Goal: Task Accomplishment & Management: Complete application form

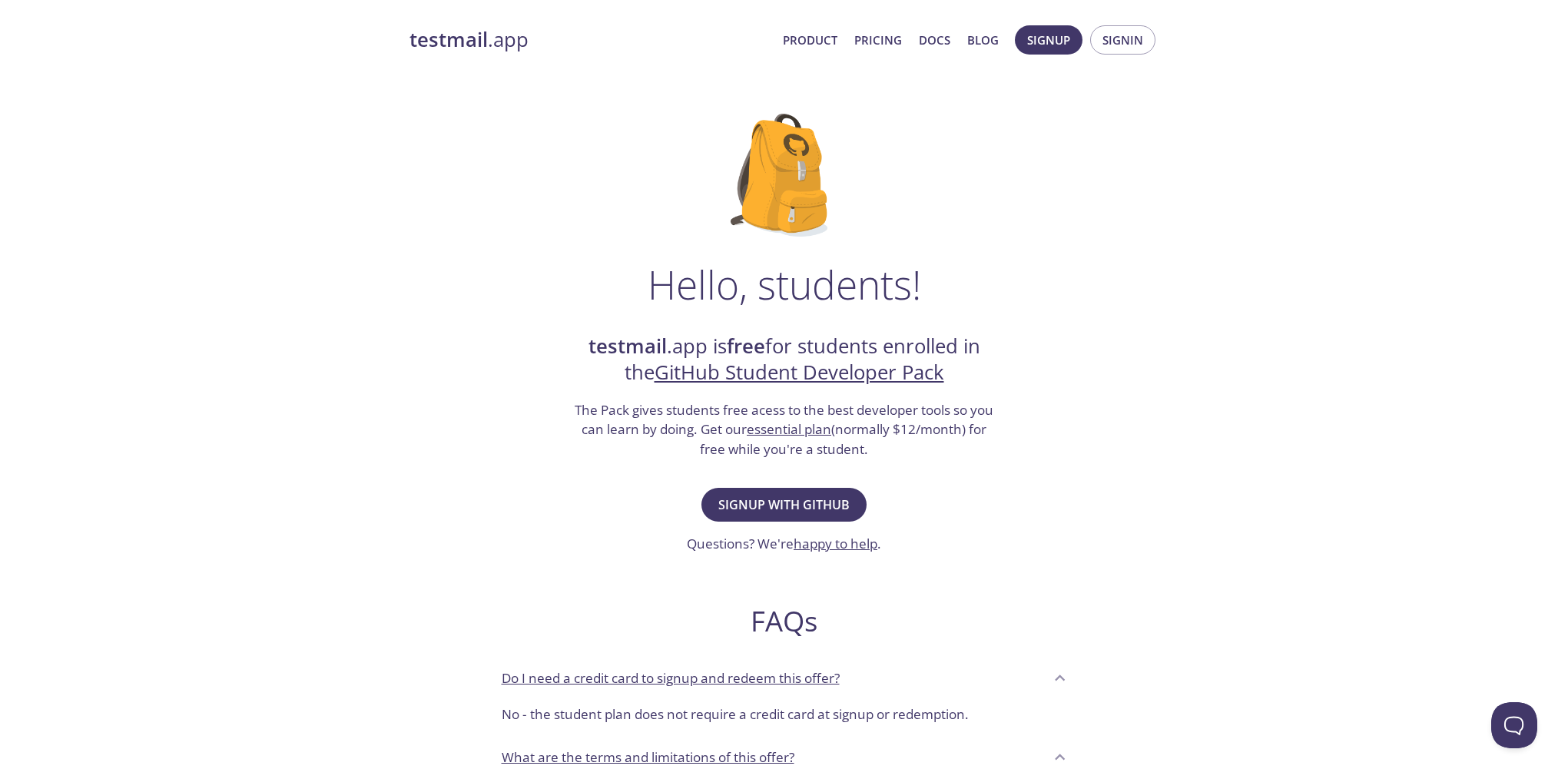
drag, startPoint x: 843, startPoint y: 500, endPoint x: 992, endPoint y: 487, distance: 149.6
click at [992, 488] on div "Hello, students! testmail .app is free for students enrolled in the GitHub Stud…" at bounding box center [784, 558] width 750 height 938
click at [1121, 36] on span "Signin" at bounding box center [1123, 40] width 41 height 20
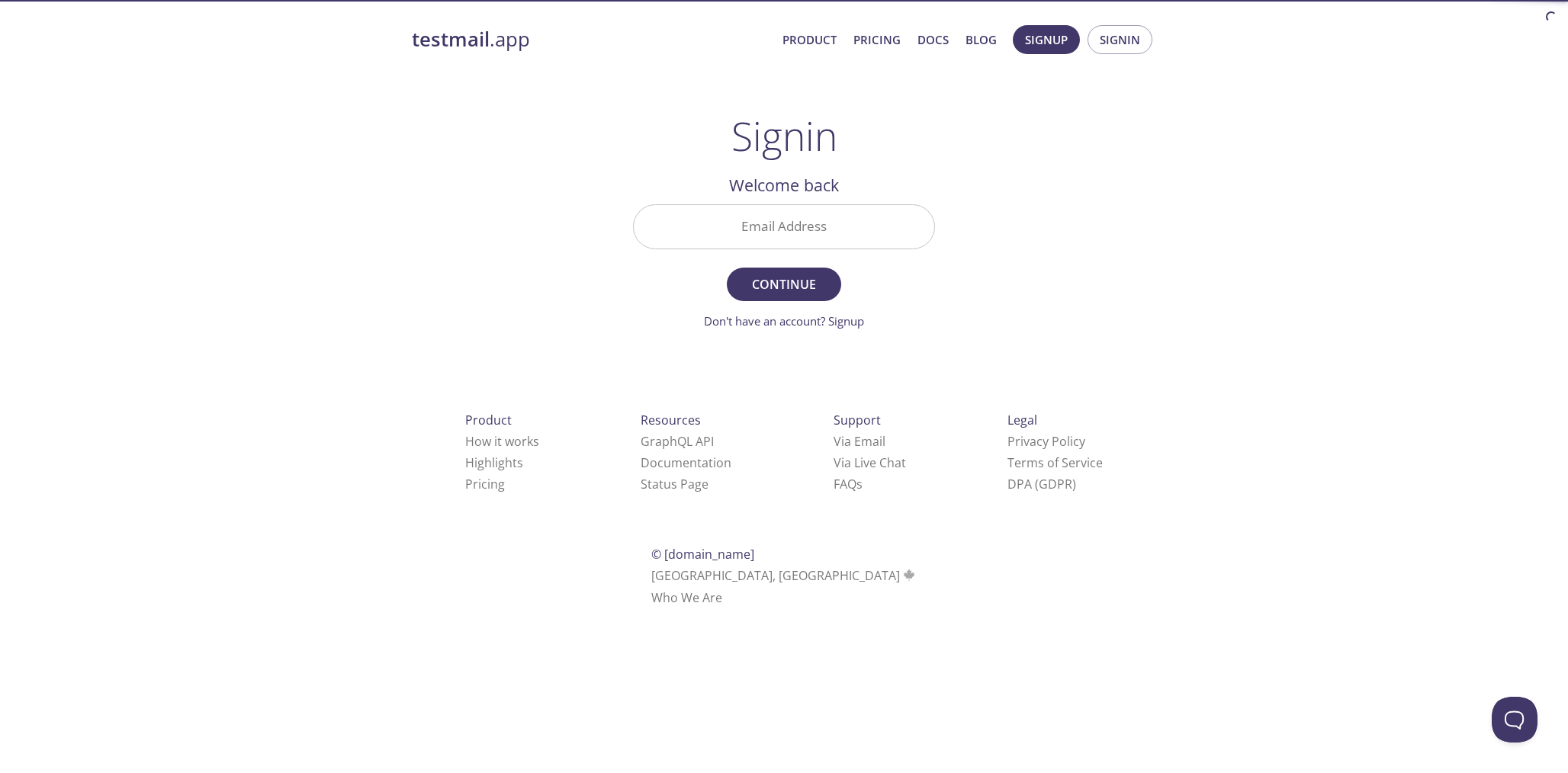
click at [835, 243] on input "Email Address" at bounding box center [784, 227] width 301 height 44
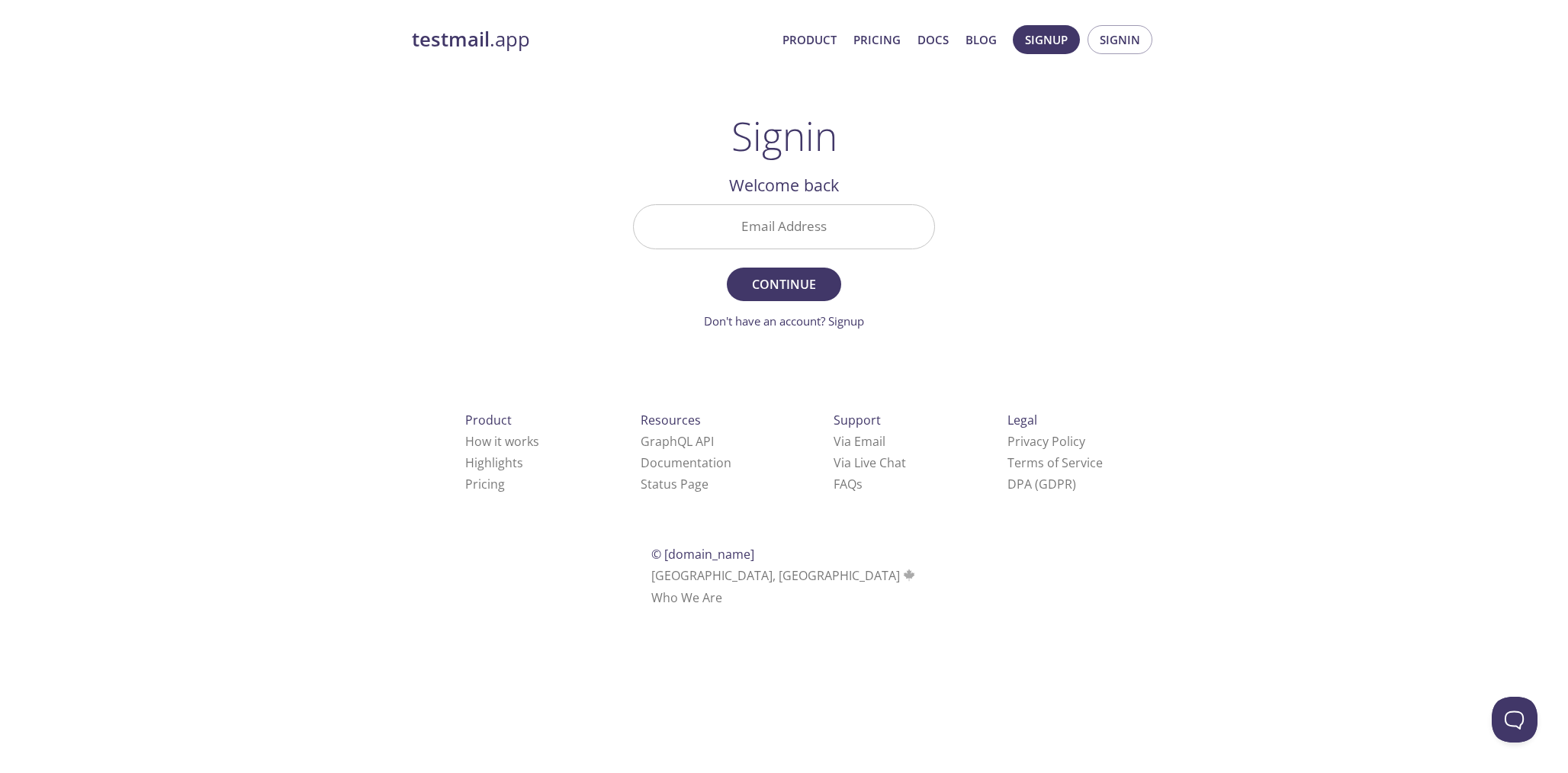
click at [959, 272] on div "testmail .app Product Pricing Docs Blog Signup Signin Signin Welcome back Email…" at bounding box center [784, 333] width 781 height 636
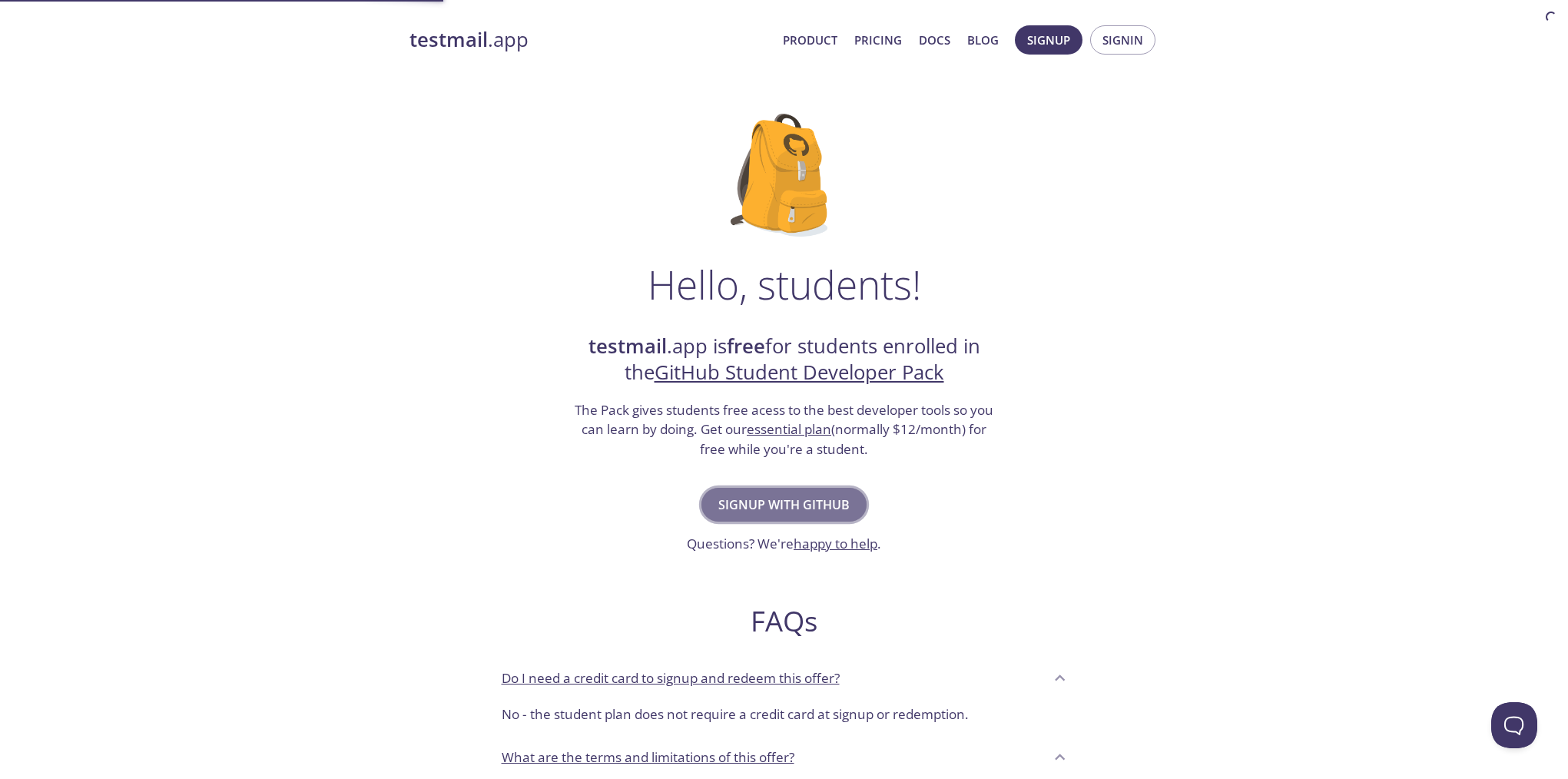
click at [759, 507] on span "Signup with GitHub" at bounding box center [784, 505] width 132 height 22
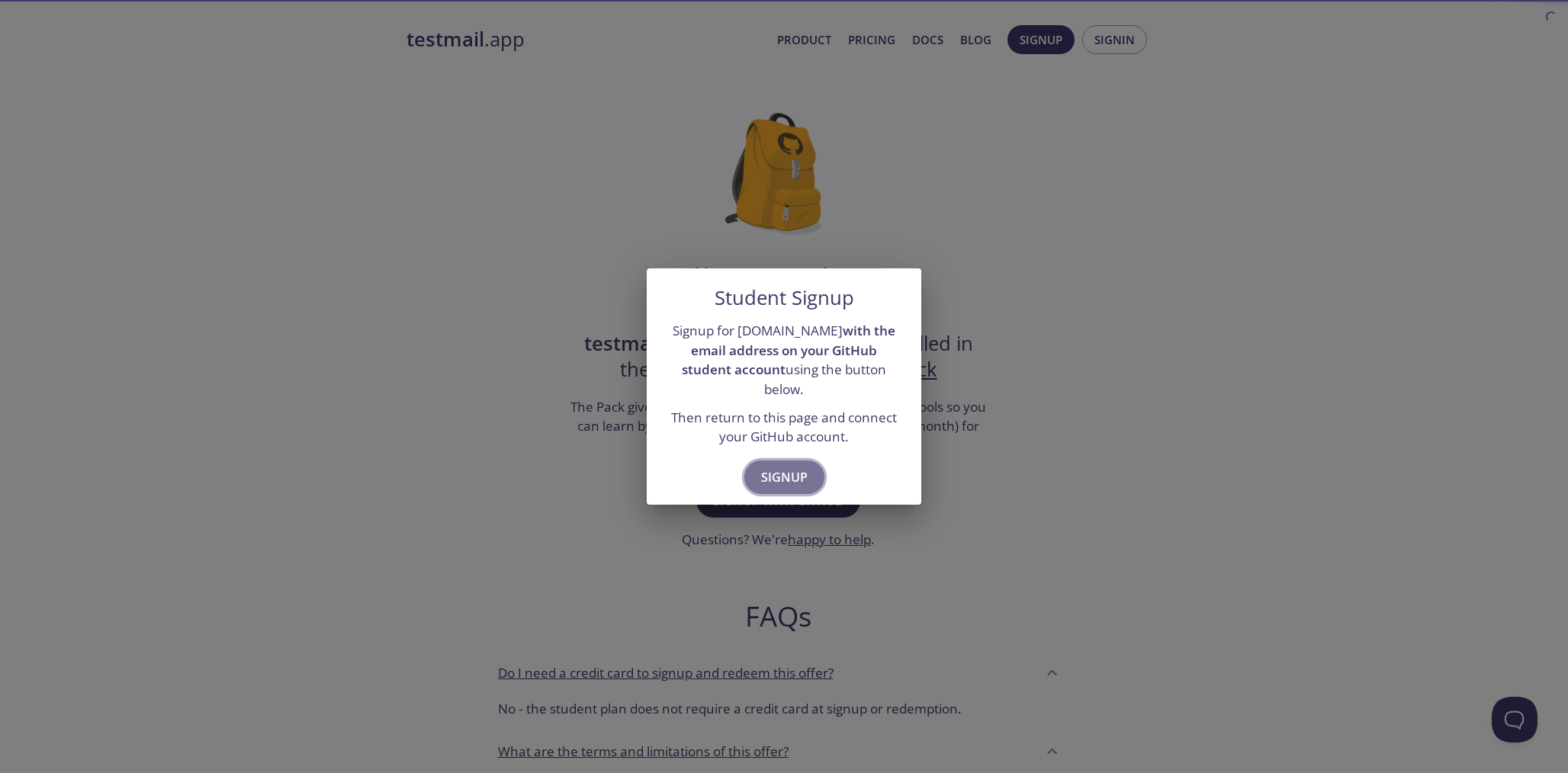
click at [794, 461] on button "Signup" at bounding box center [785, 478] width 80 height 34
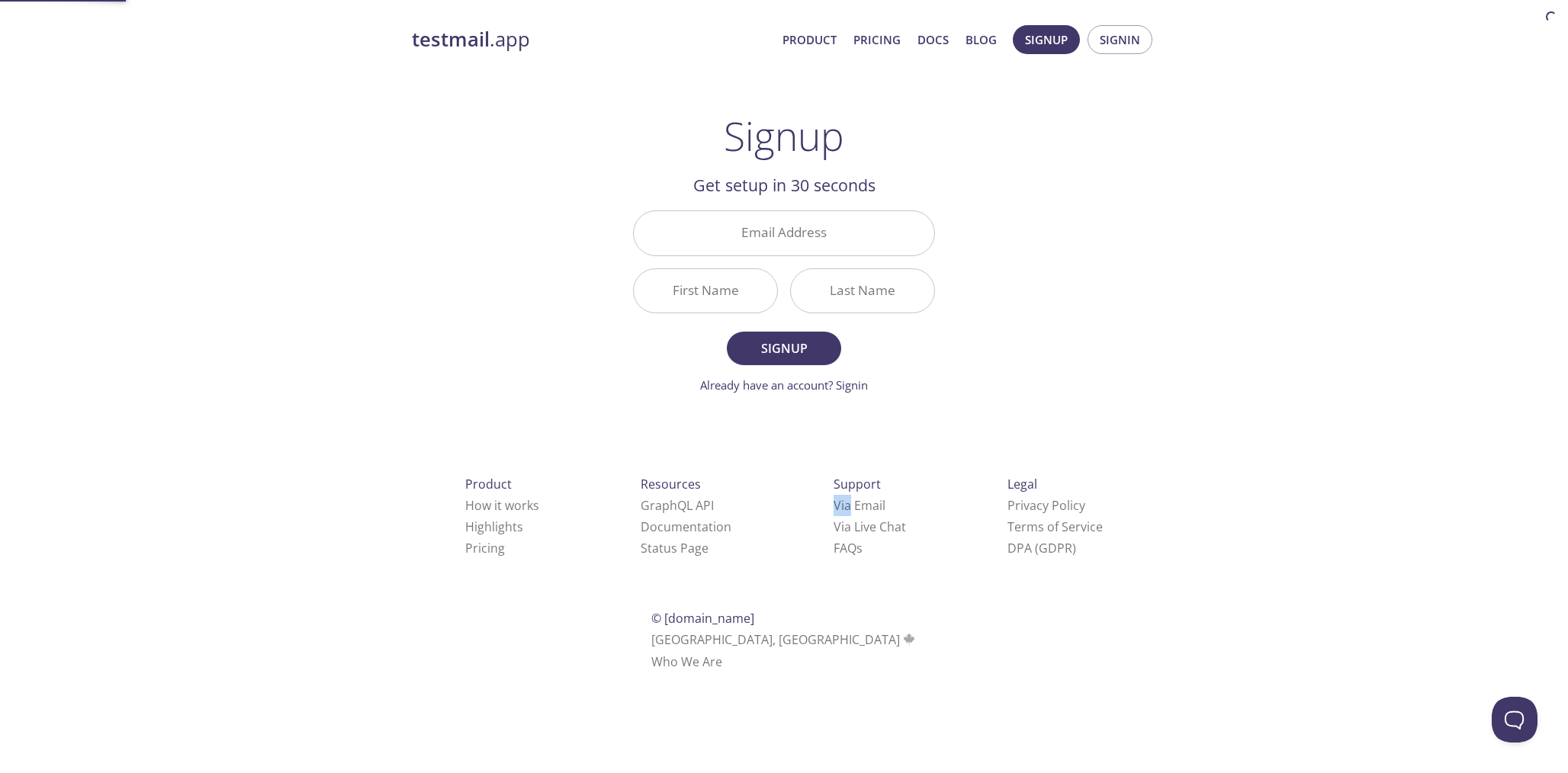
click at [809, 456] on div "Support Via Email Via Live Chat FAQ s" at bounding box center [870, 516] width 122 height 134
drag, startPoint x: 763, startPoint y: 272, endPoint x: 764, endPoint y: 262, distance: 10.0
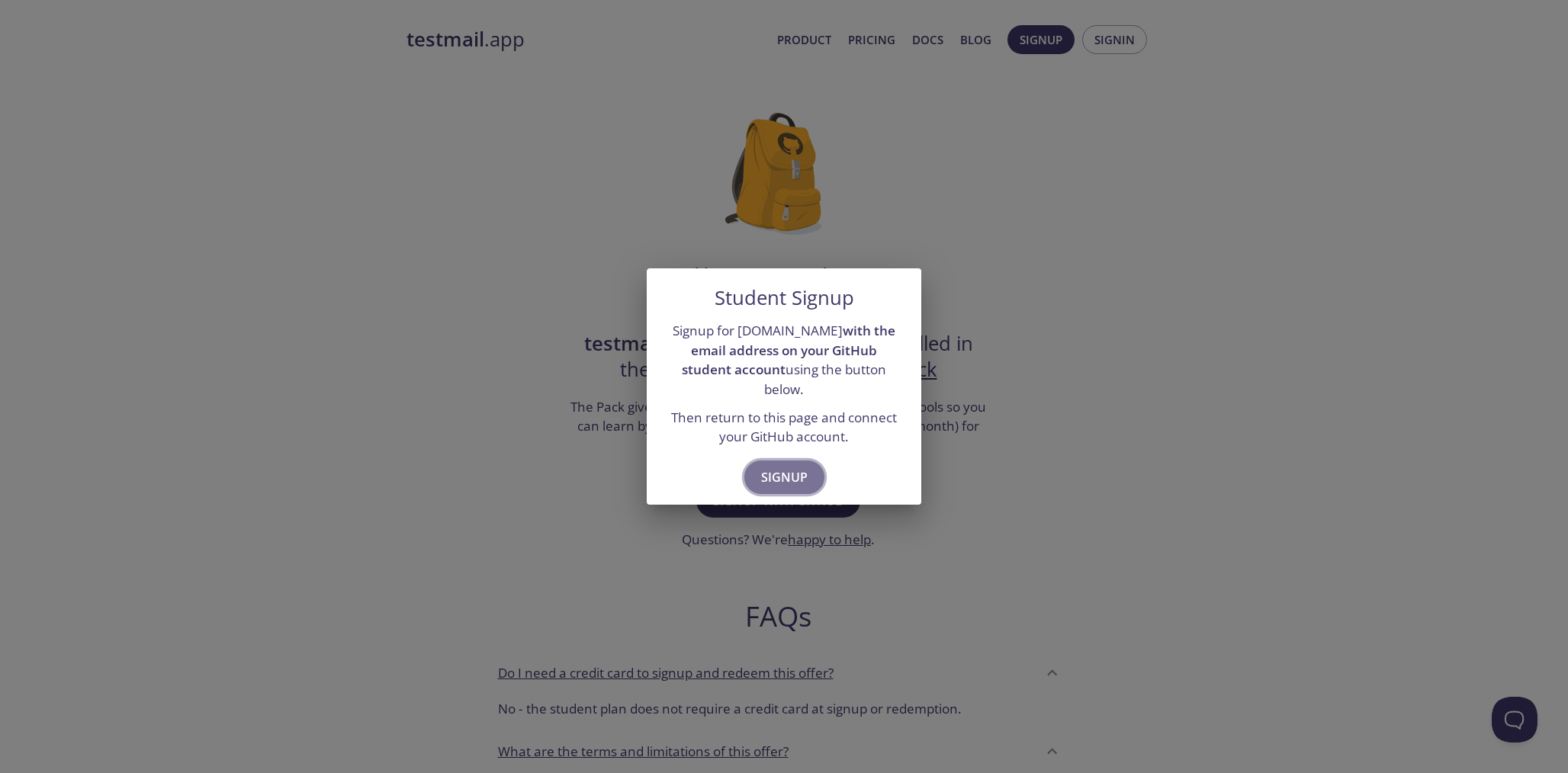
click at [778, 467] on span "Signup" at bounding box center [784, 478] width 46 height 22
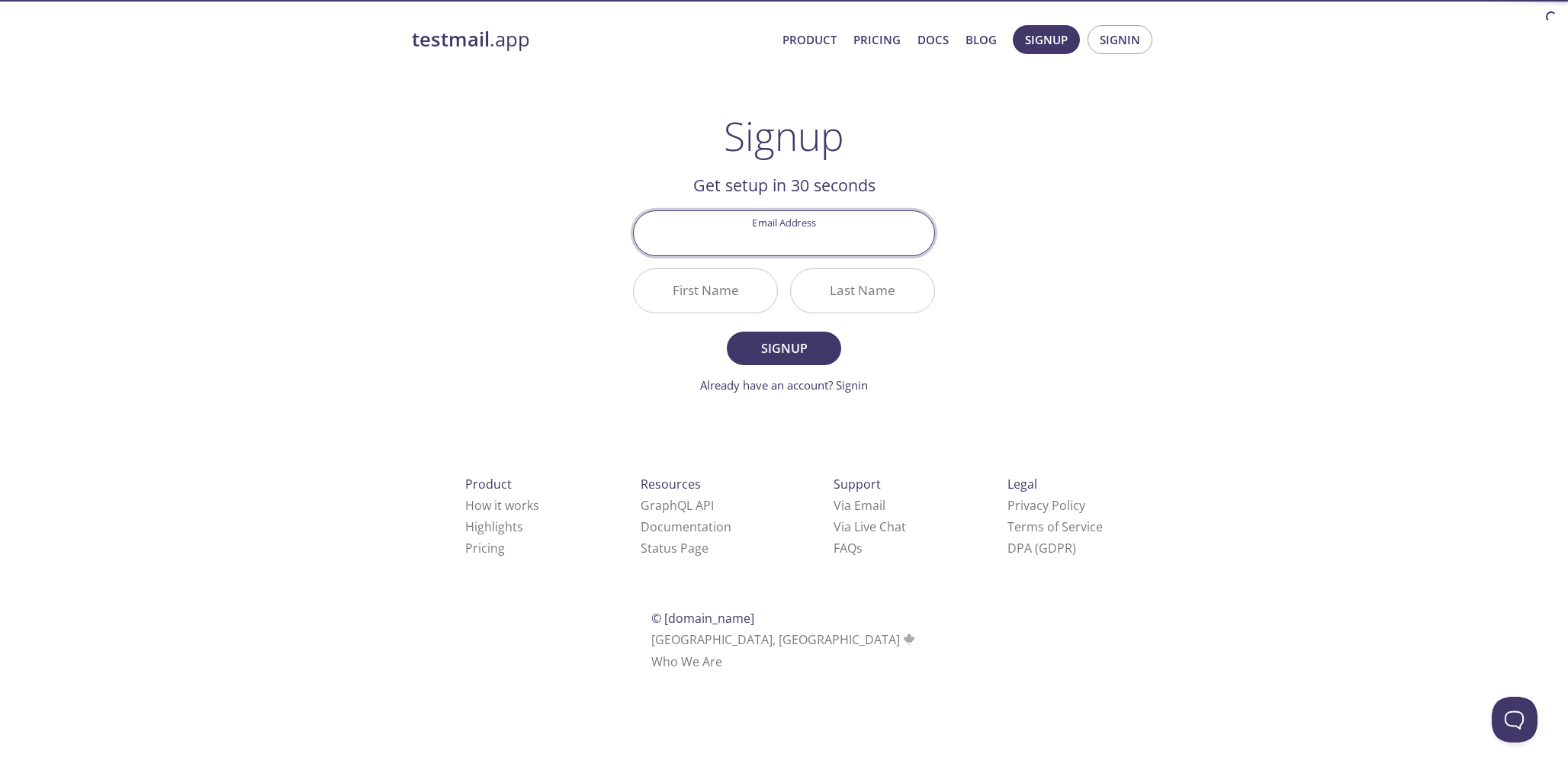
click at [729, 246] on input "Email Address" at bounding box center [784, 233] width 301 height 44
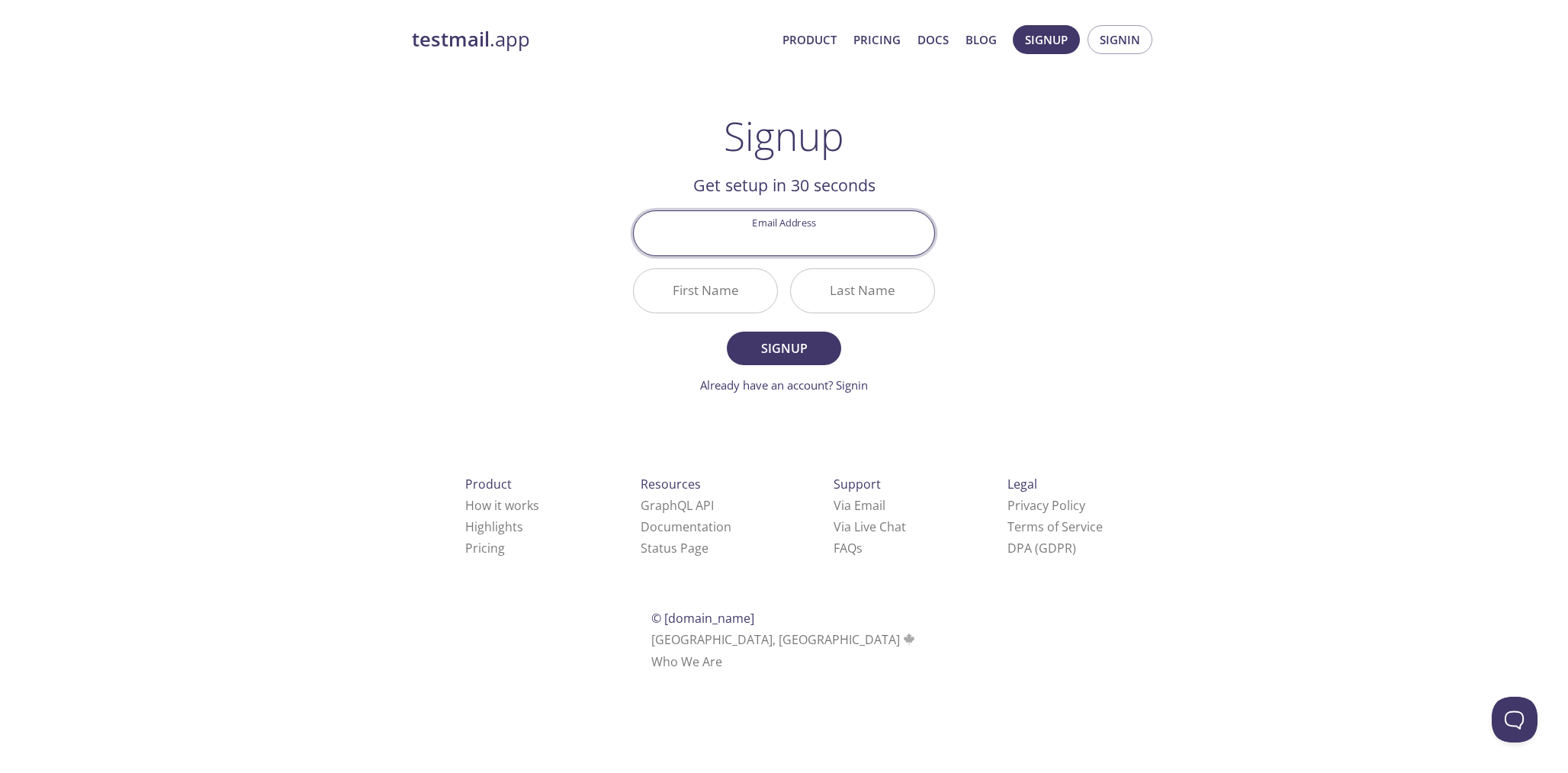
type input "[PERSON_NAME][EMAIL_ADDRESS][DOMAIN_NAME]"
click at [681, 295] on input "First Name" at bounding box center [706, 291] width 143 height 44
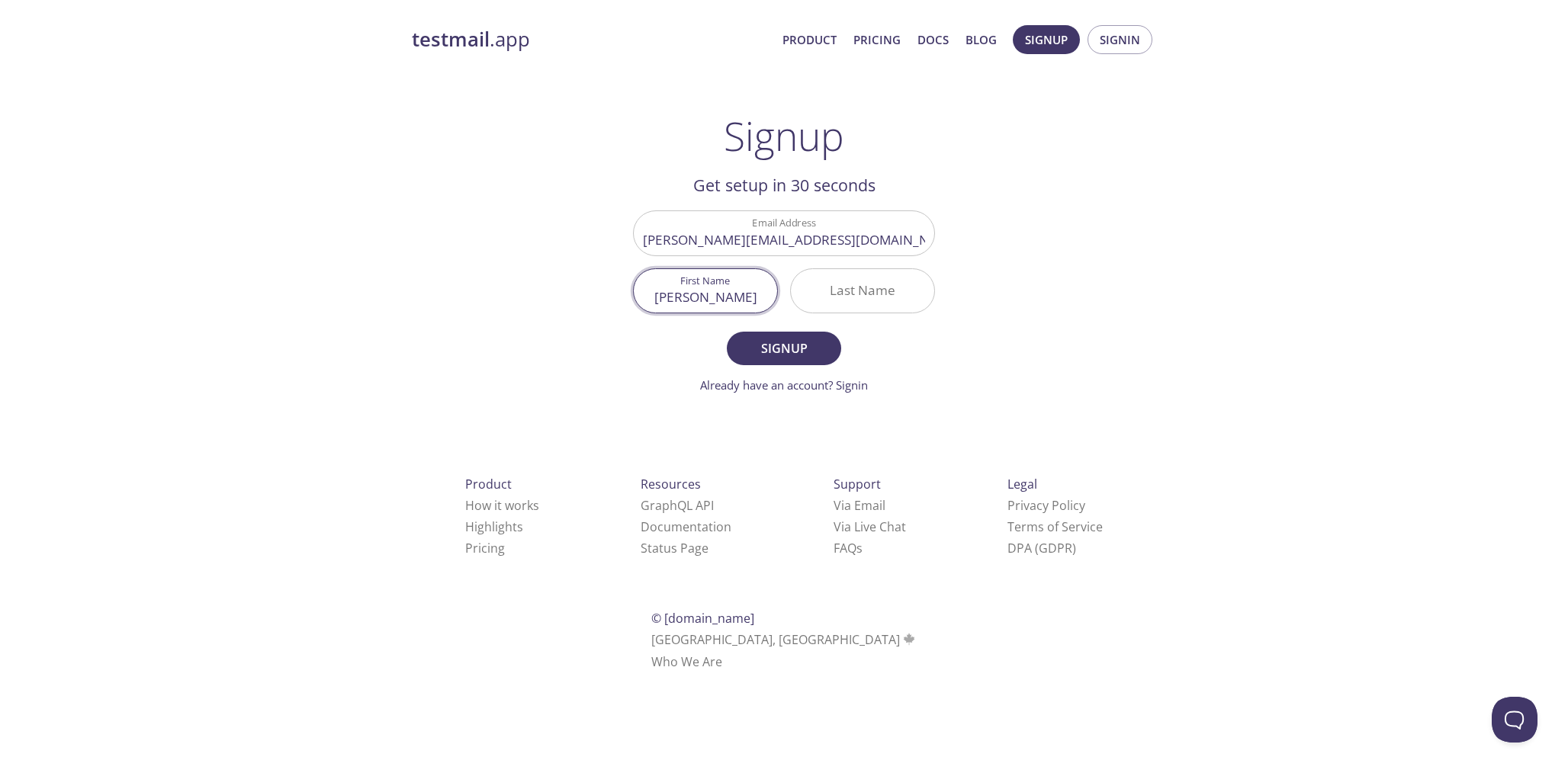
type input "[PERSON_NAME]"
type input "Thenhausen"
click at [772, 365] on button "Signup" at bounding box center [784, 348] width 115 height 34
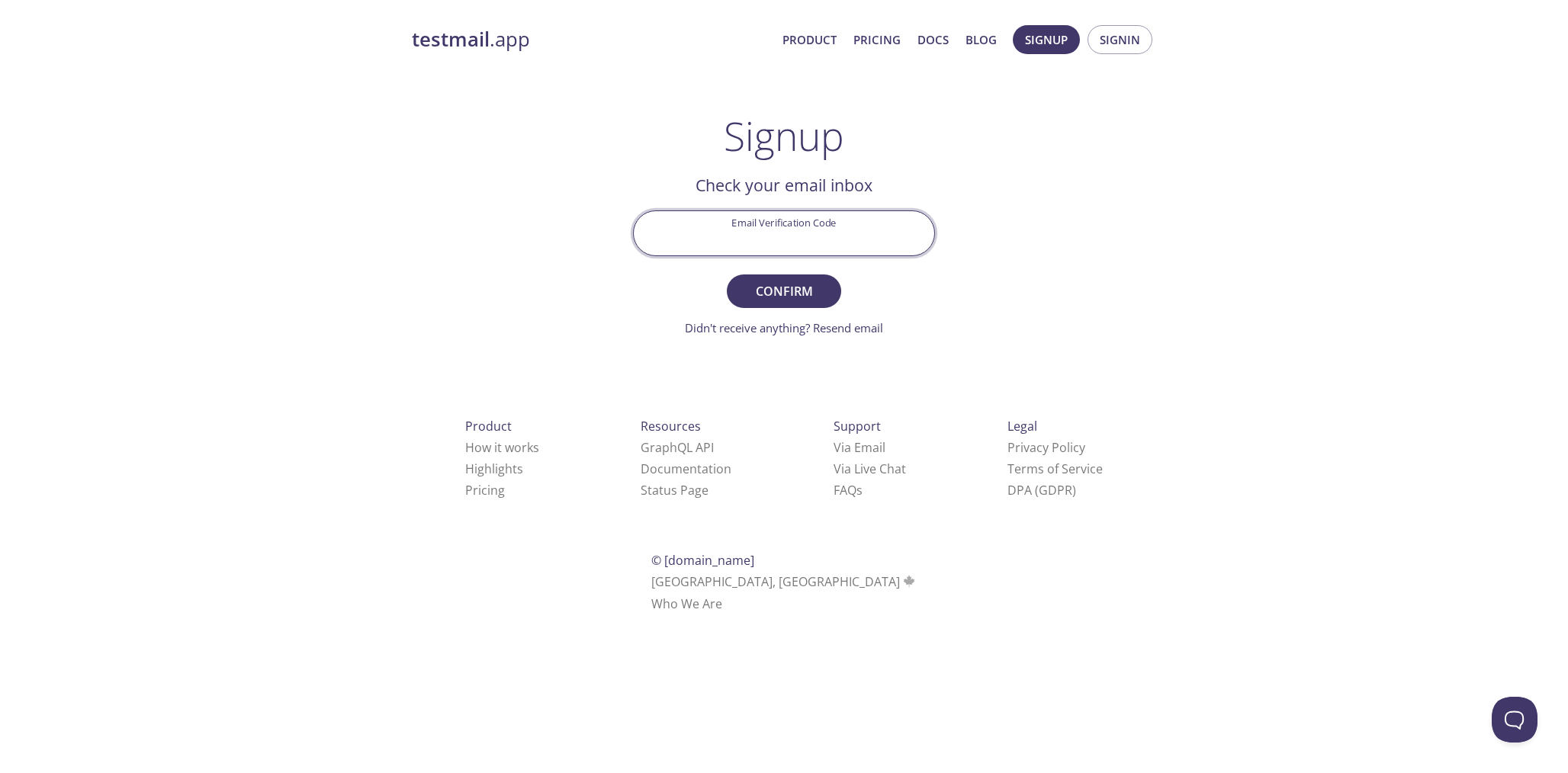
click at [790, 236] on input "Email Verification Code" at bounding box center [784, 233] width 301 height 44
paste input "4B514H6"
type input "4B514H6"
click at [762, 289] on span "Confirm" at bounding box center [784, 292] width 81 height 22
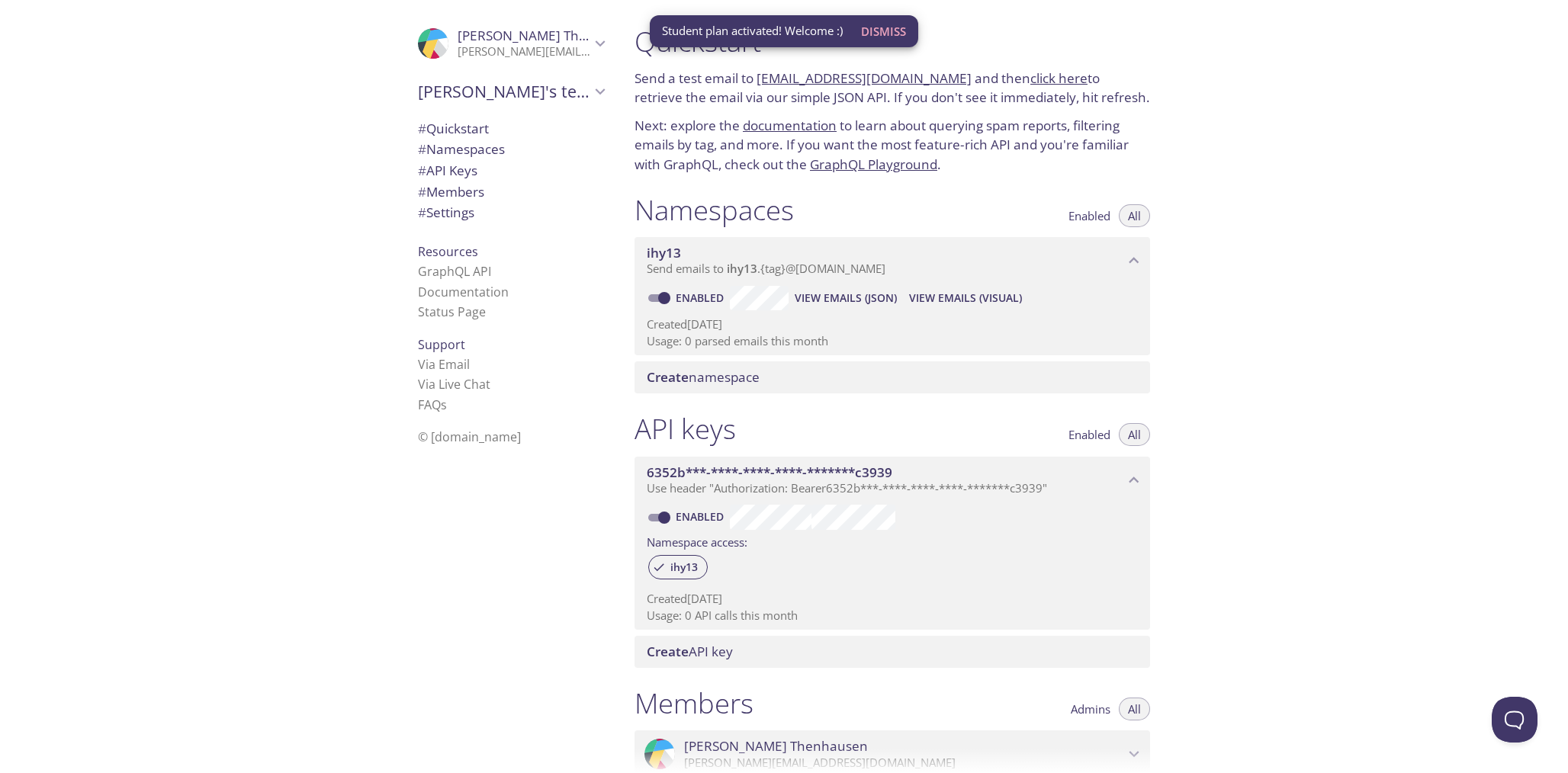
click at [700, 86] on p "Send a test email to ihy13.test@inbox.testmail.app and then click here to retri…" at bounding box center [892, 88] width 515 height 39
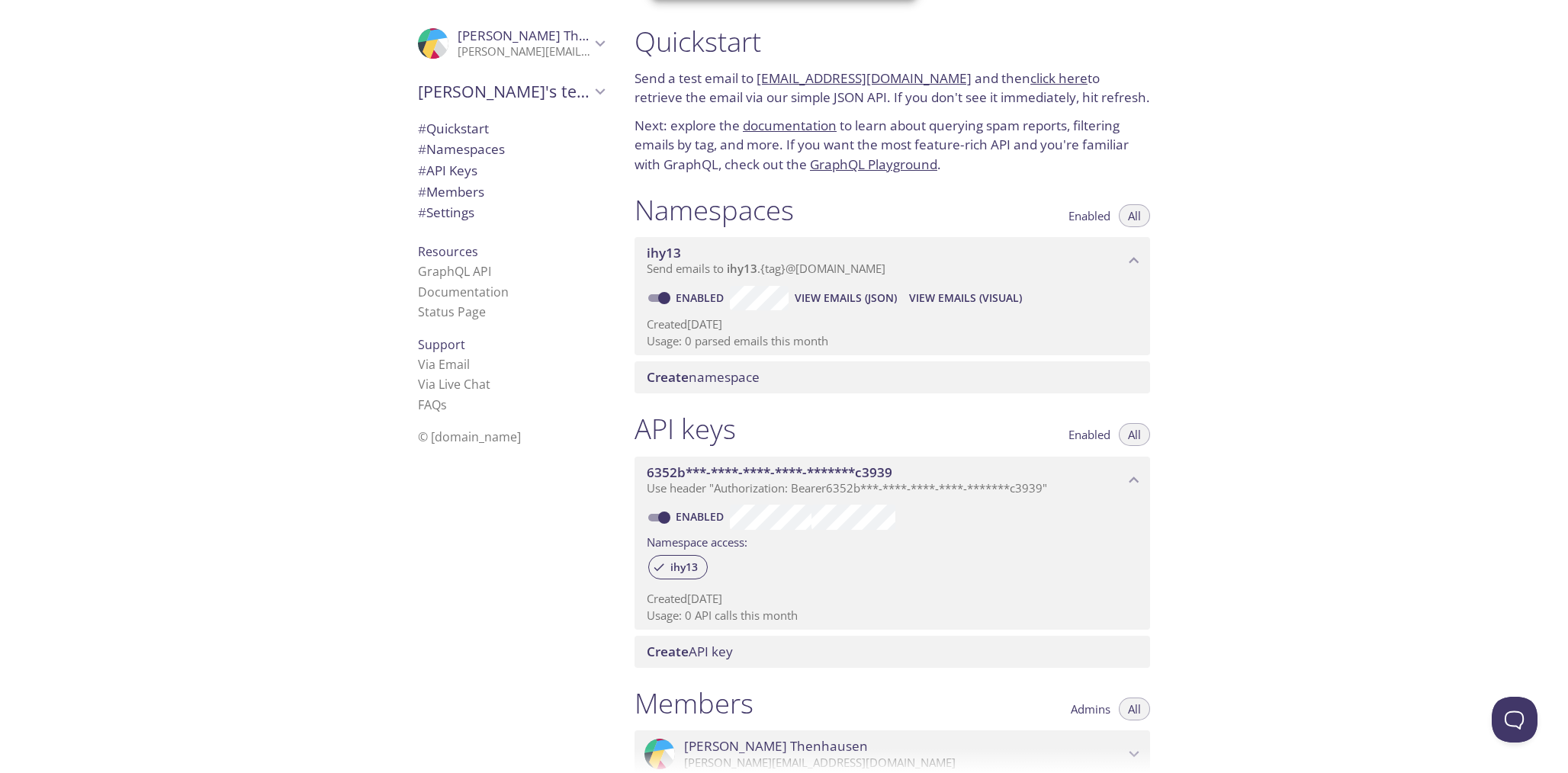
click at [700, 86] on p "Send a test email to ihy13.test@inbox.testmail.app and then click here to retri…" at bounding box center [892, 88] width 515 height 39
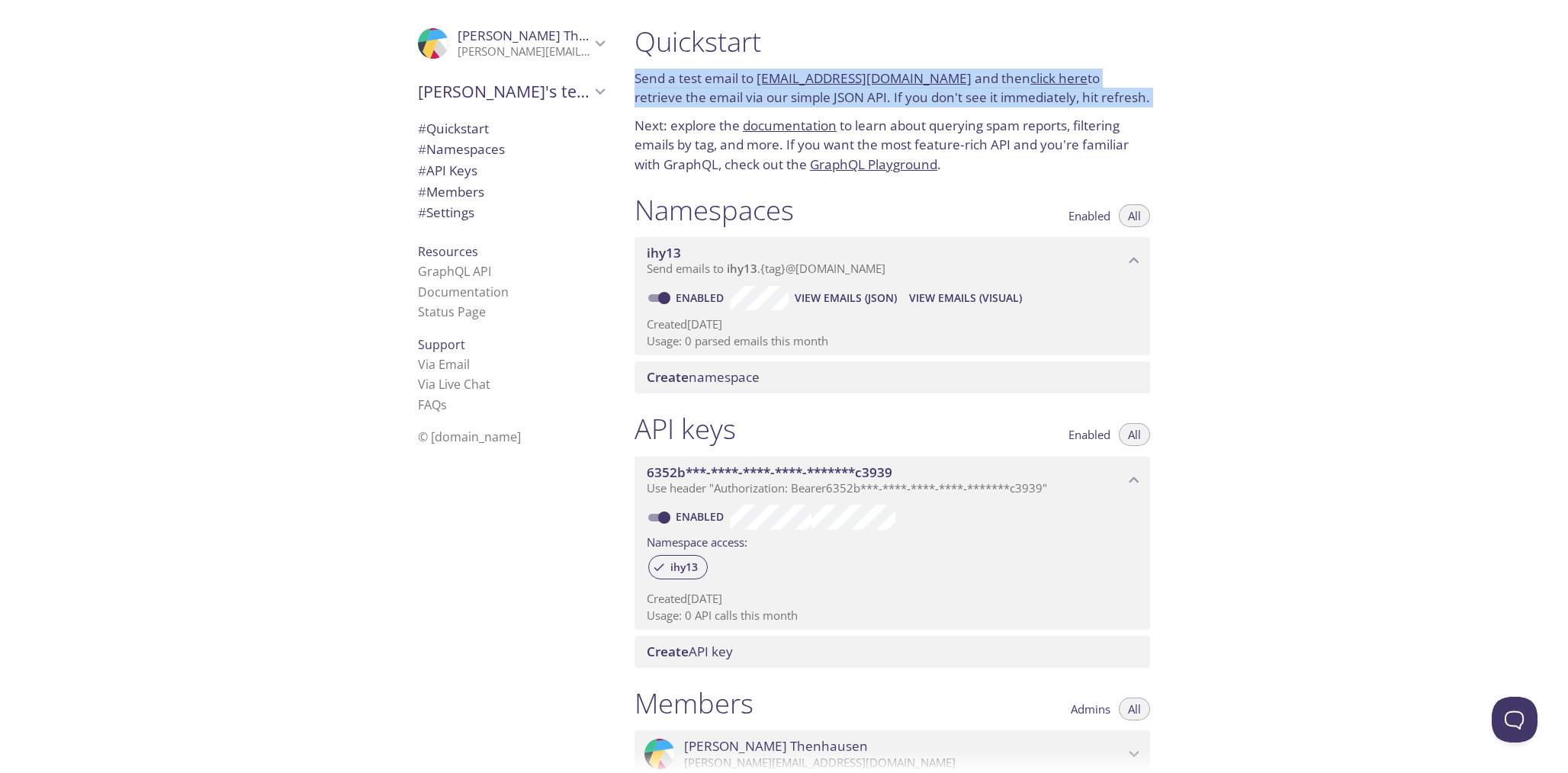
click at [700, 86] on p "Send a test email to ihy13.test@inbox.testmail.app and then click here to retri…" at bounding box center [892, 88] width 515 height 39
click at [691, 99] on p "Send a test email to ihy13.test@inbox.testmail.app and then click here to retri…" at bounding box center [892, 88] width 515 height 39
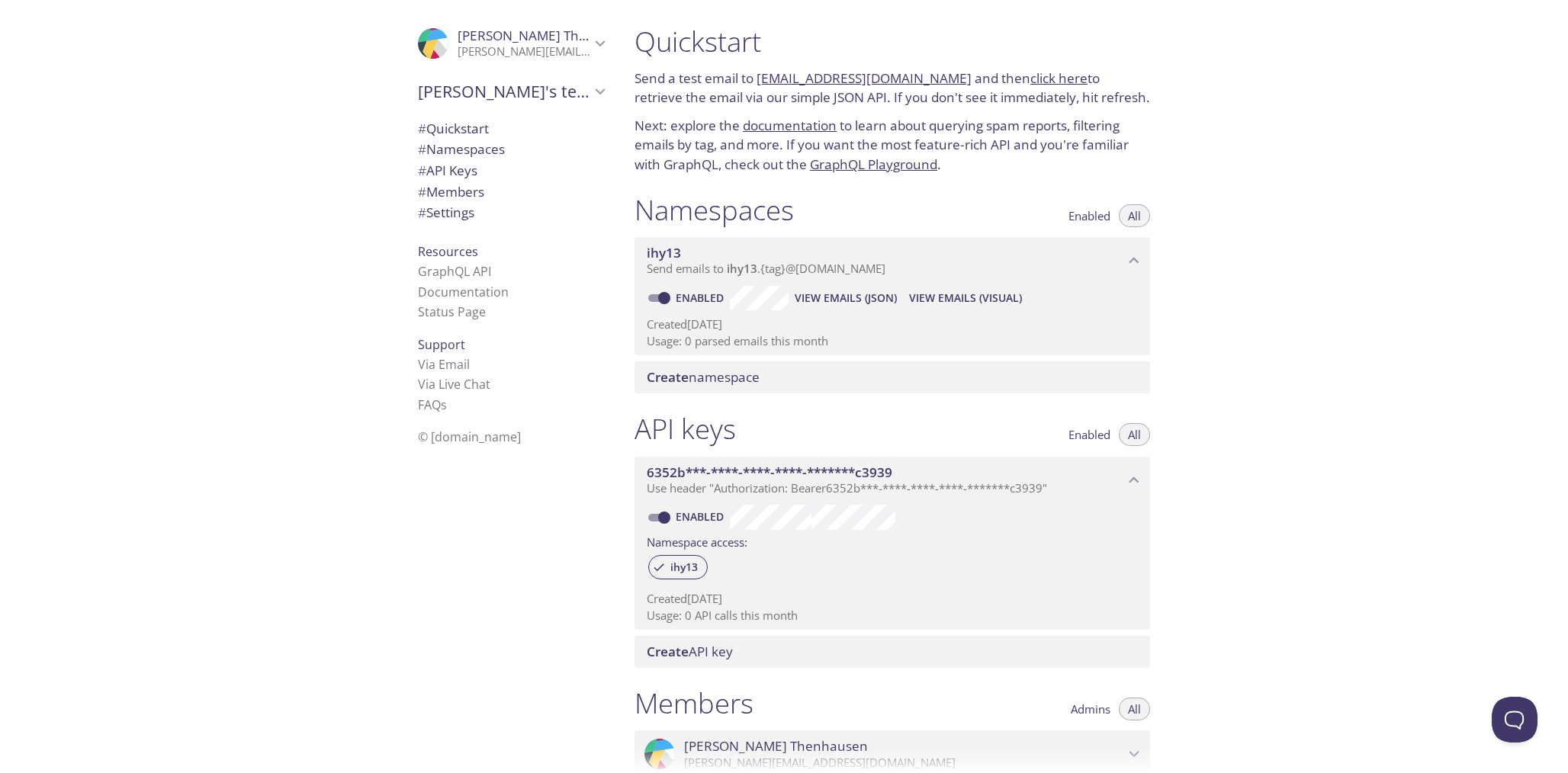
click at [872, 100] on p "Send a test email to ihy13.test@inbox.testmail.app and then click here to retri…" at bounding box center [892, 88] width 515 height 39
drag, startPoint x: 872, startPoint y: 100, endPoint x: 1097, endPoint y: 104, distance: 225.0
click at [1097, 104] on p "Send a test email to ihy13.test@inbox.testmail.app and then click here to retri…" at bounding box center [892, 88] width 515 height 39
click at [563, 98] on span "Toni's team" at bounding box center [504, 92] width 172 height 22
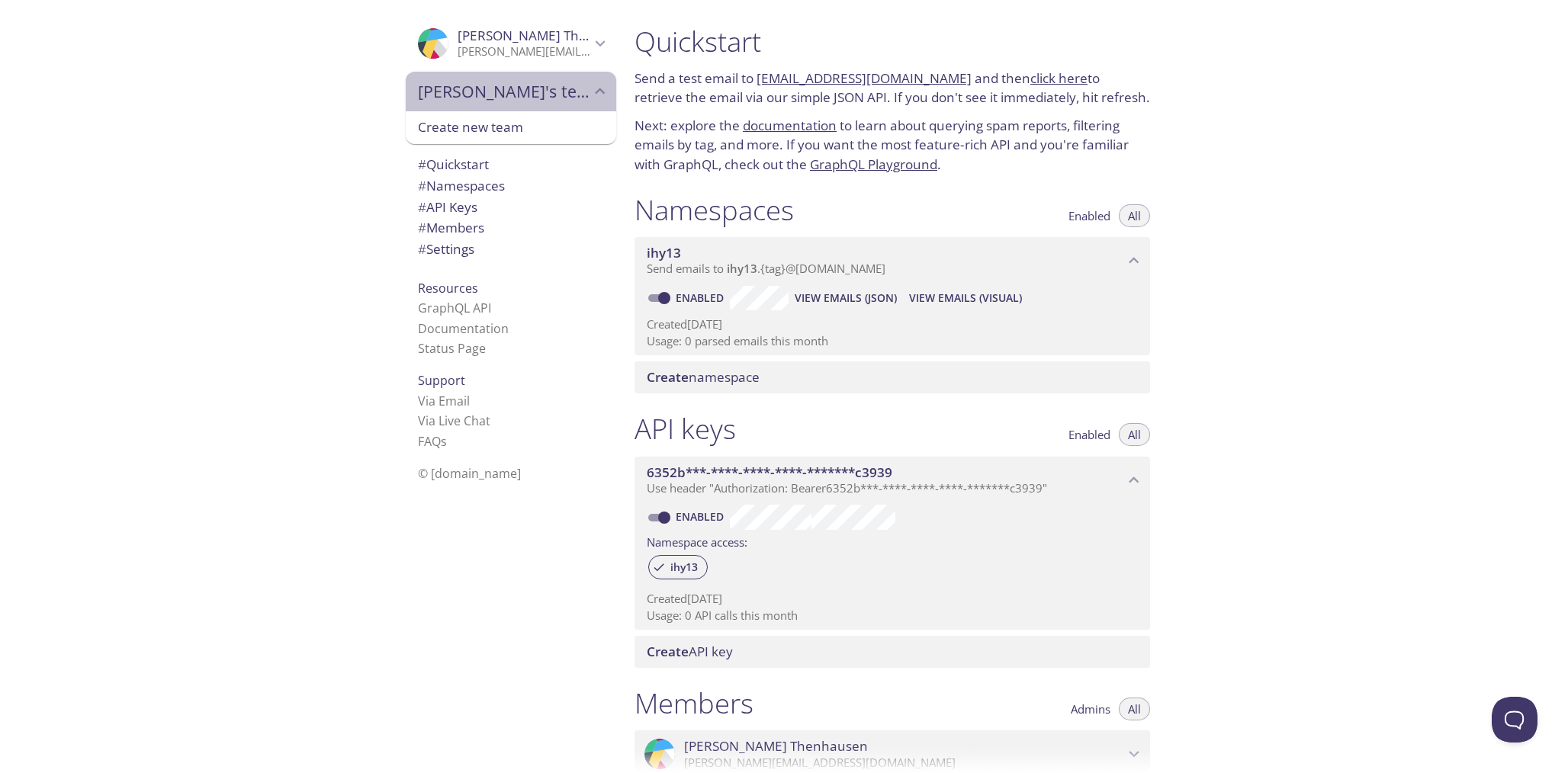
click at [563, 98] on span "Toni's team" at bounding box center [504, 92] width 172 height 22
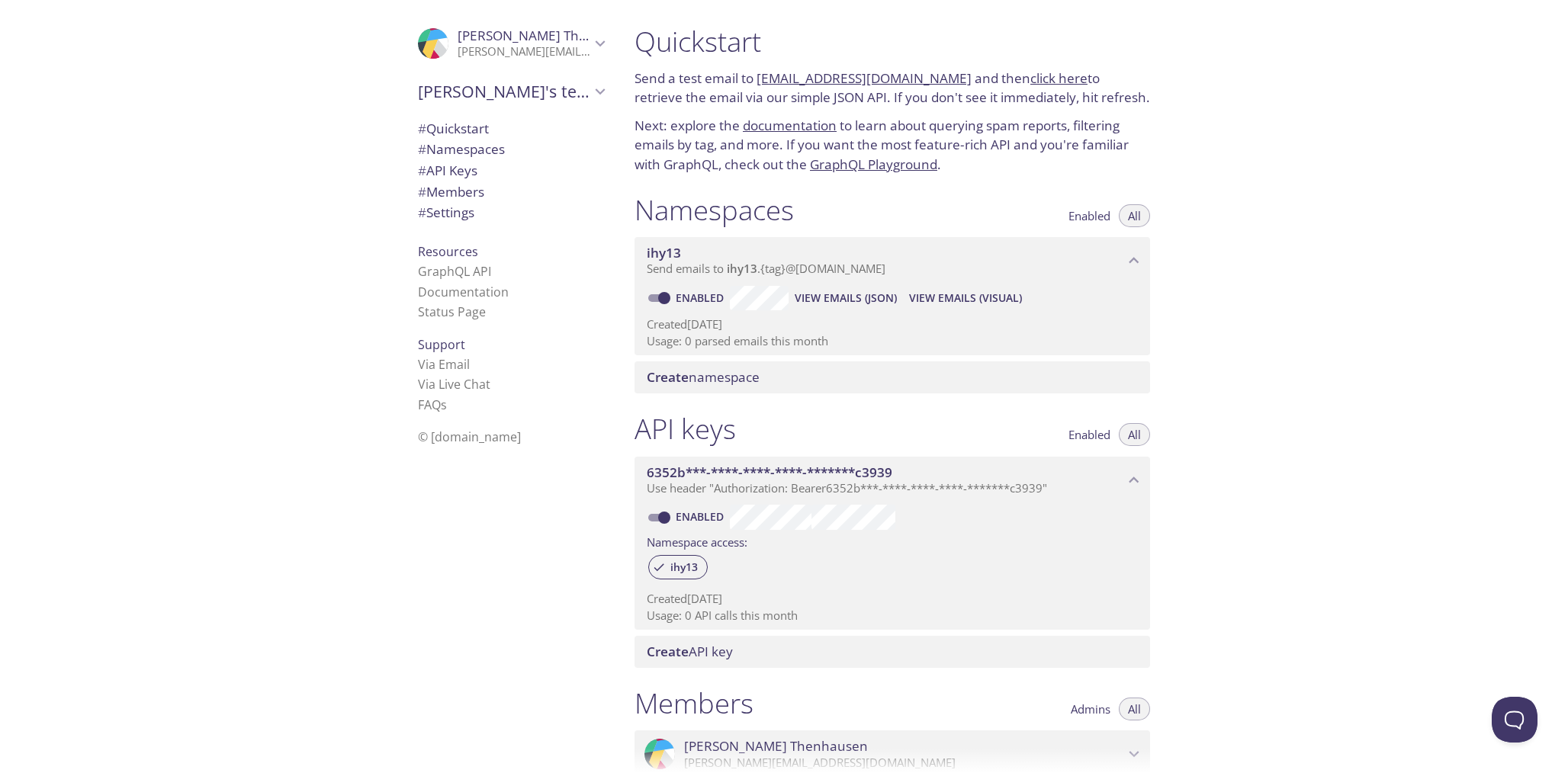
click at [563, 98] on span "Toni's team" at bounding box center [504, 92] width 172 height 22
click at [451, 311] on link "Status Page" at bounding box center [452, 312] width 68 height 17
click at [455, 196] on span "# Members" at bounding box center [451, 192] width 66 height 18
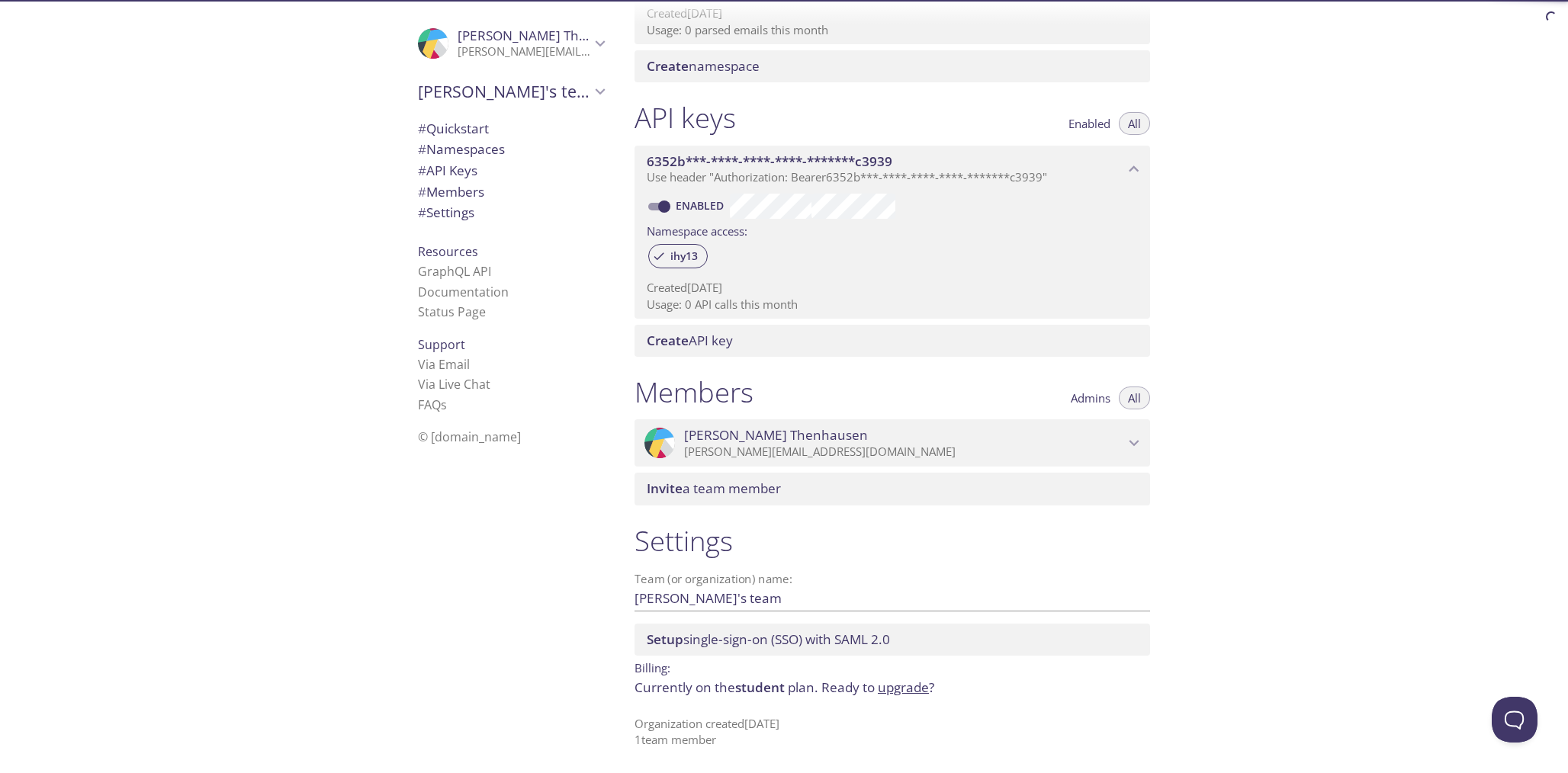
click at [462, 167] on span "# API Keys" at bounding box center [447, 170] width 59 height 18
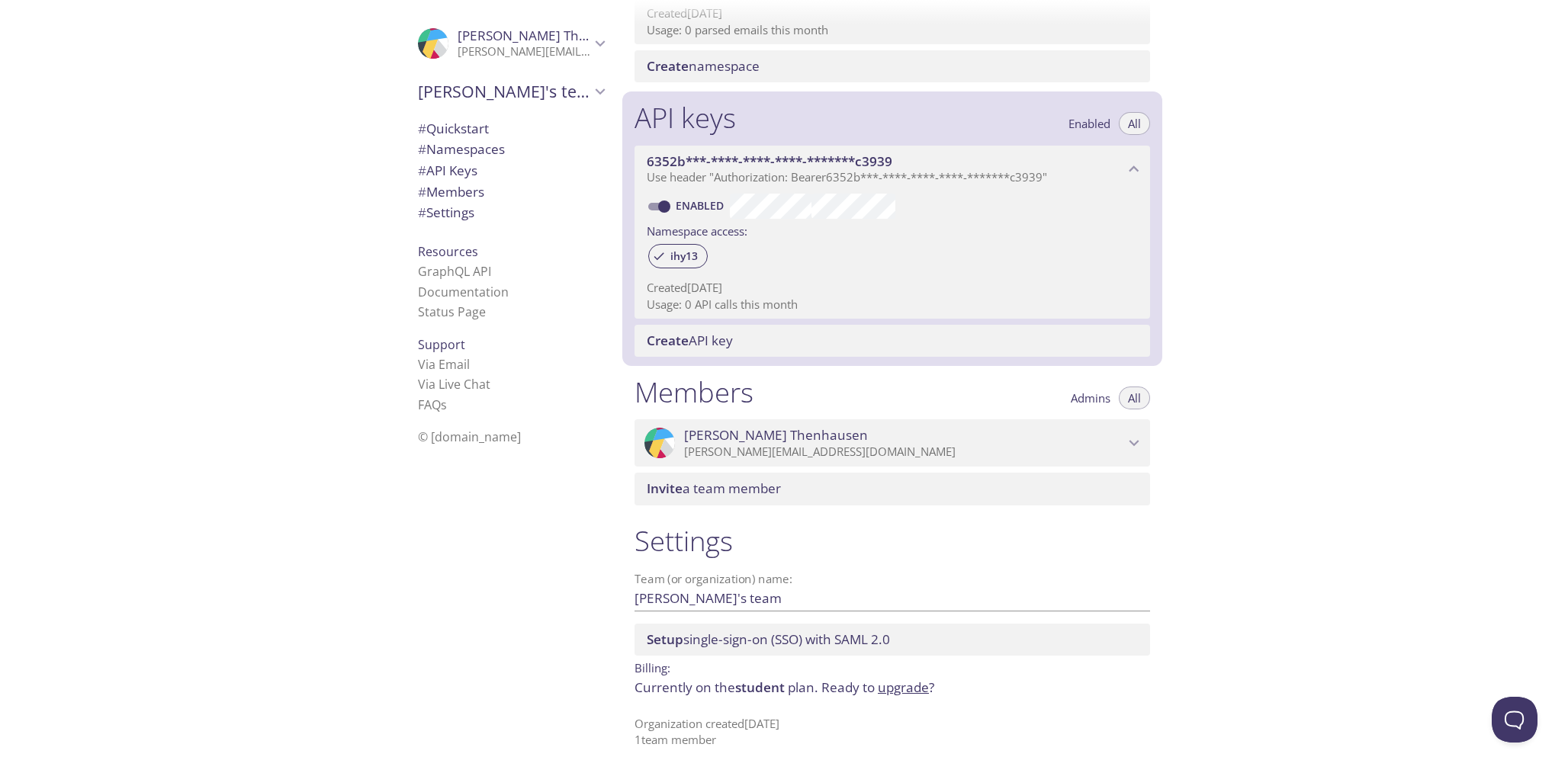
click at [468, 149] on span "# Namespaces" at bounding box center [461, 148] width 87 height 18
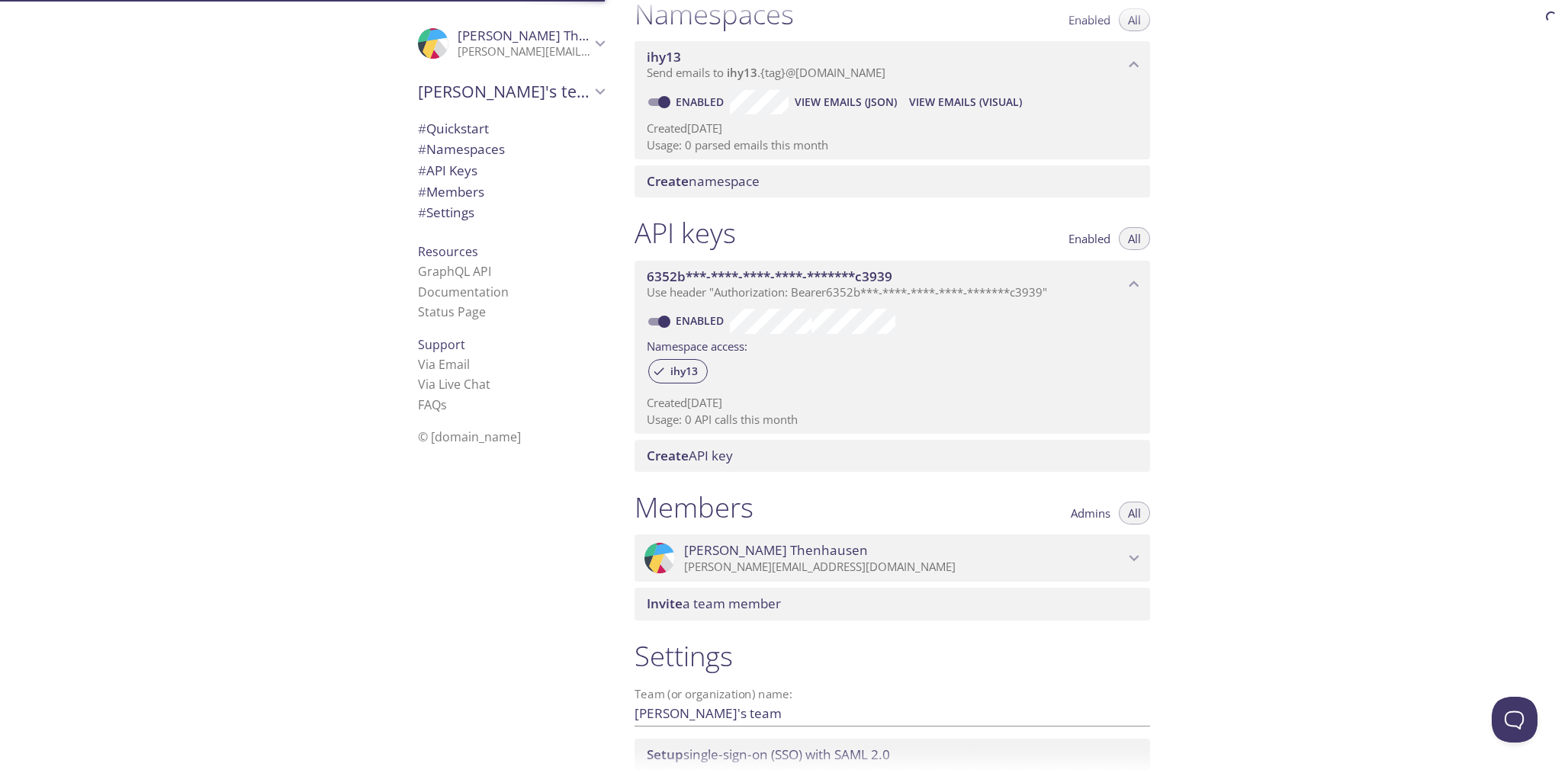
scroll to position [193, 0]
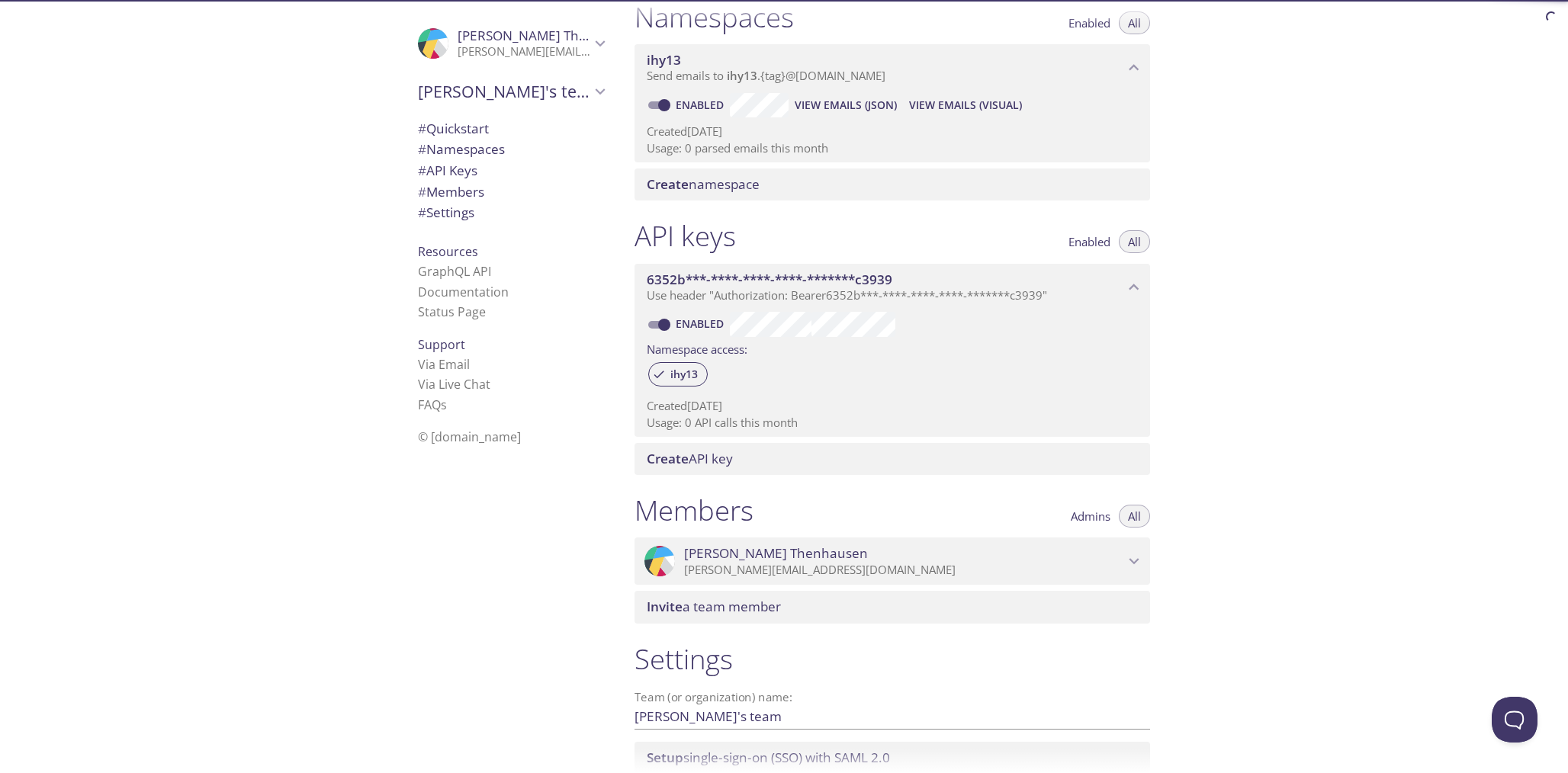
click at [497, 40] on span "Toni Thenhausen" at bounding box center [549, 35] width 184 height 18
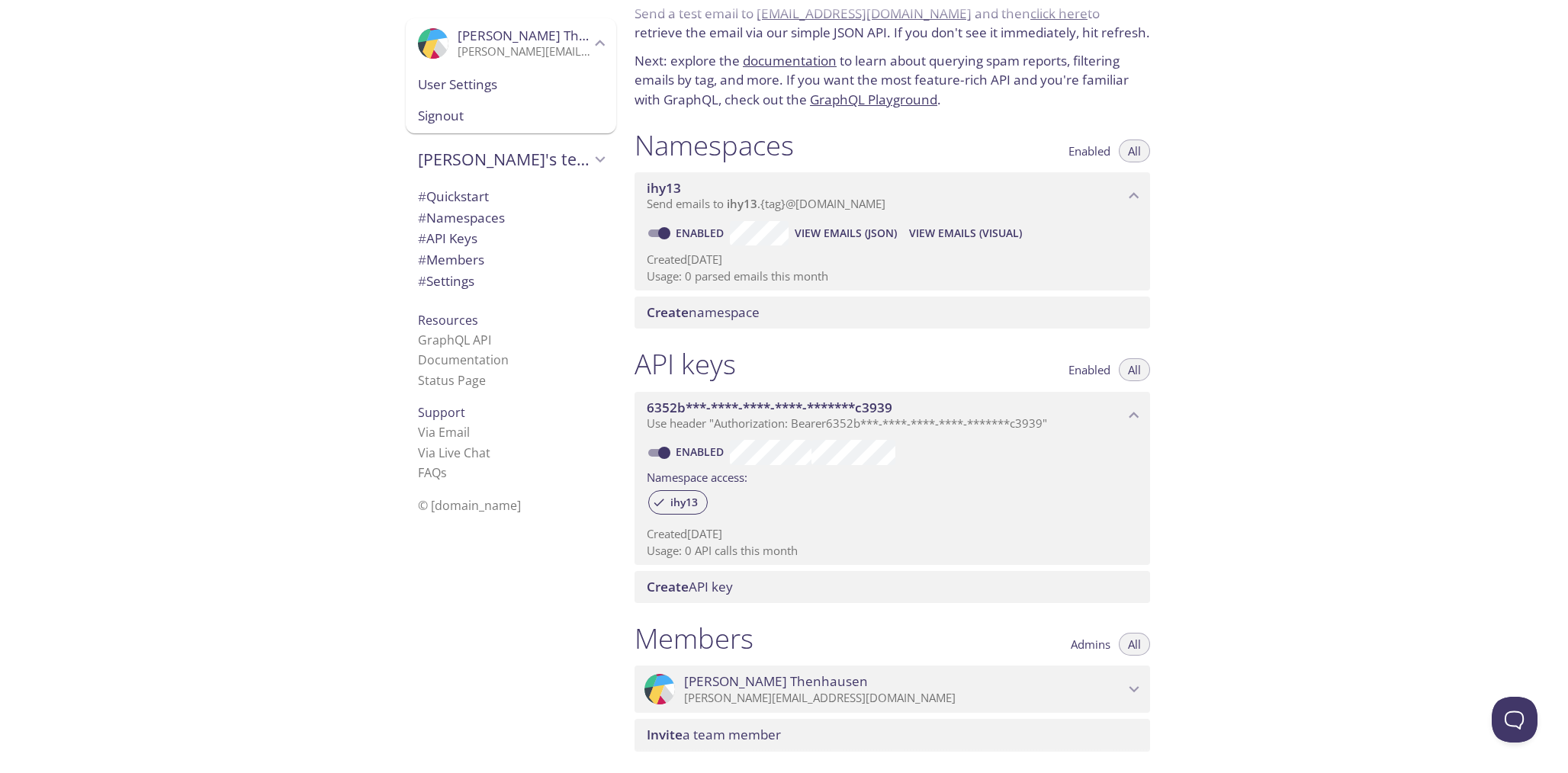
scroll to position [0, 0]
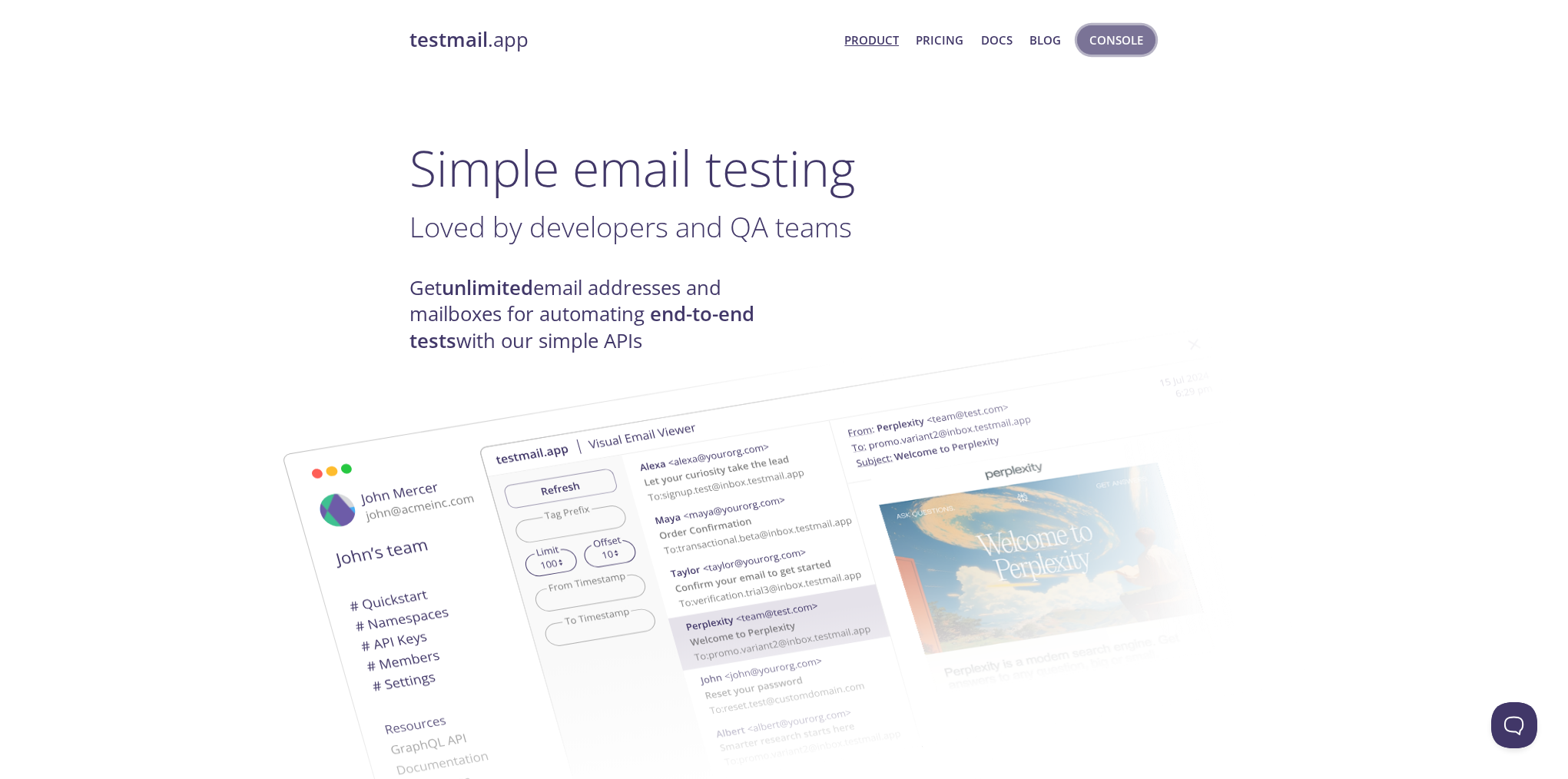
click at [1108, 35] on span "Console" at bounding box center [1116, 40] width 53 height 20
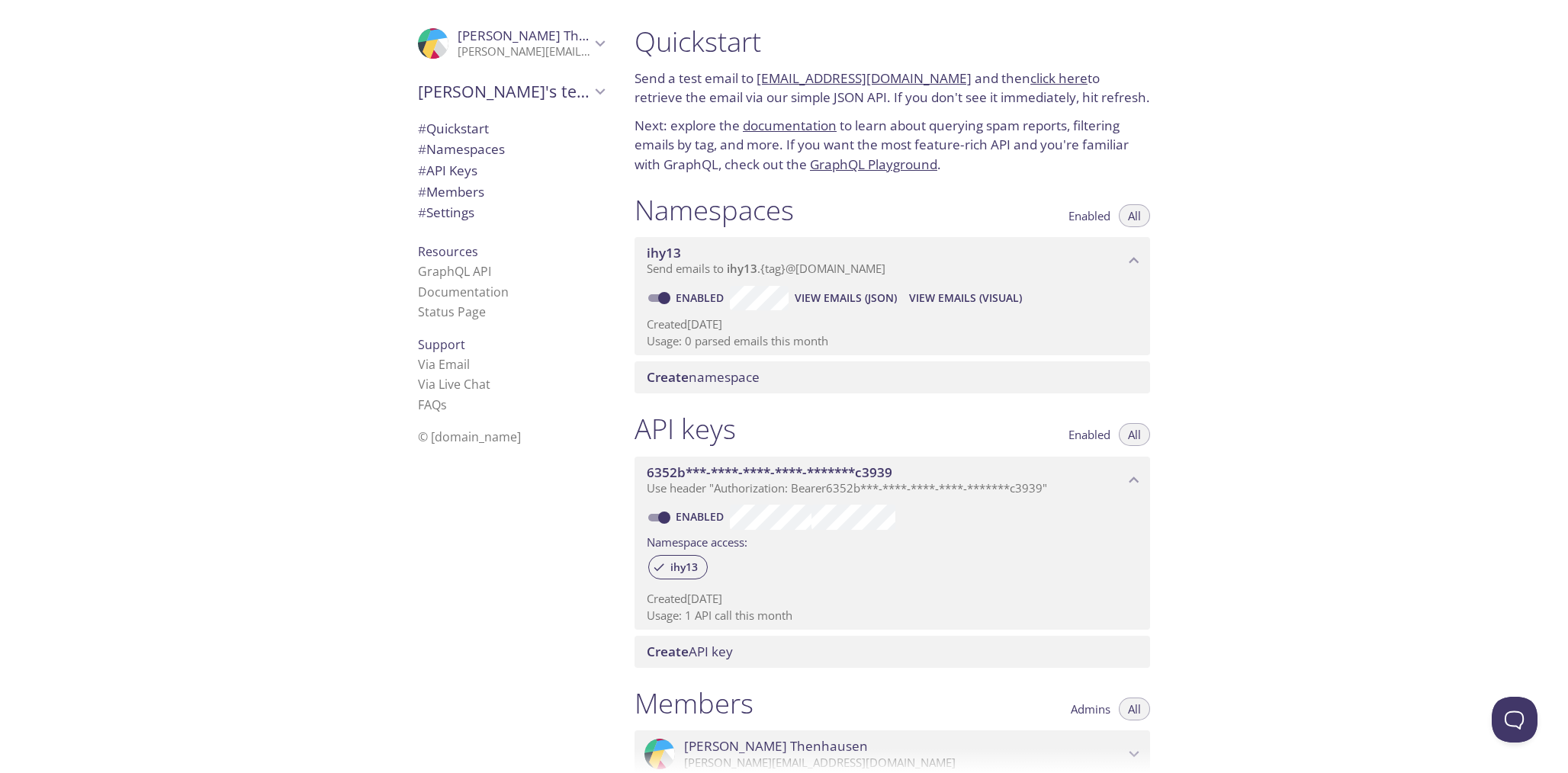
click at [716, 265] on span "Send emails to ihy13 . {tag} @inbox.testmail.app" at bounding box center [766, 268] width 239 height 15
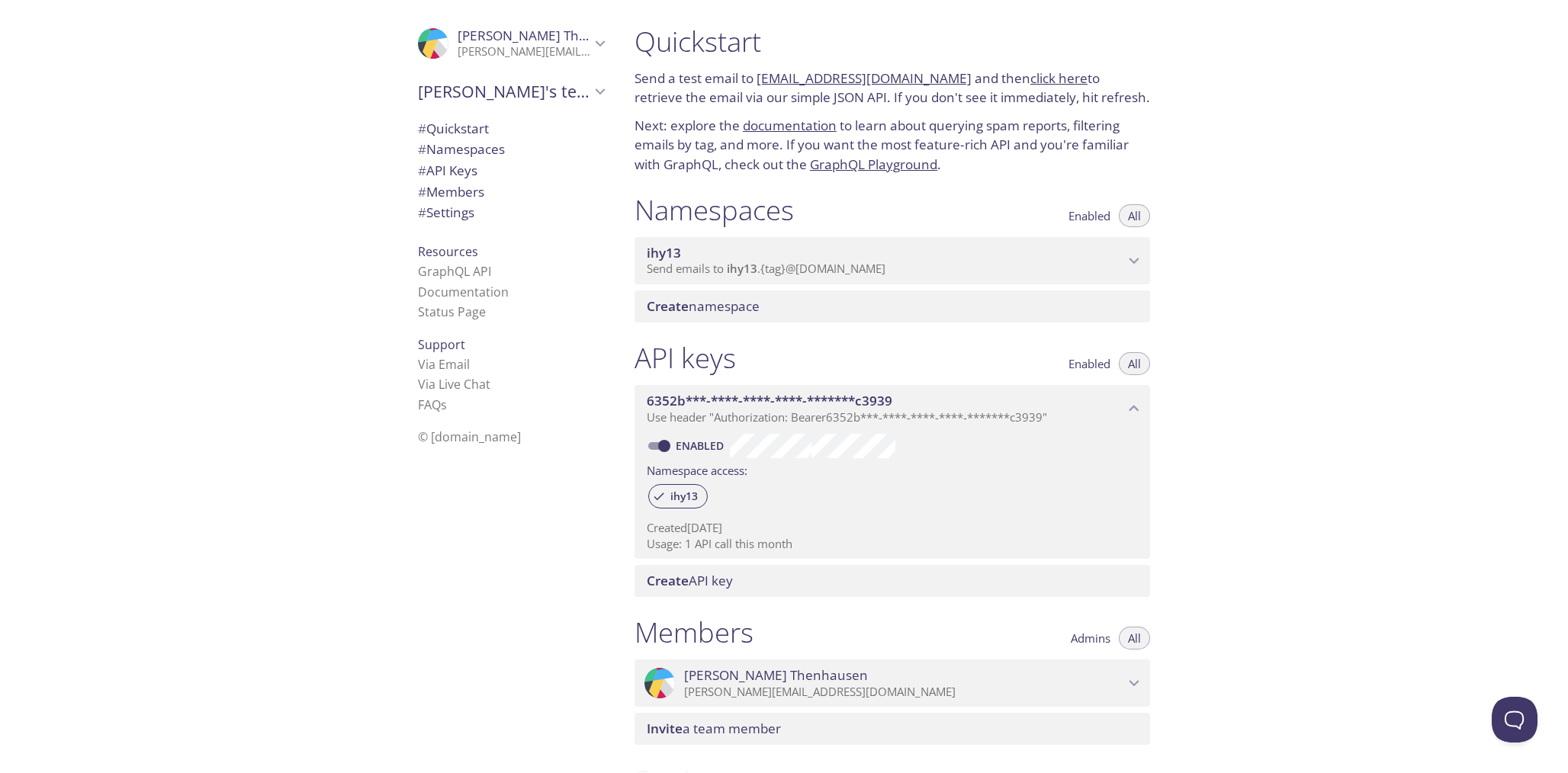
click at [716, 265] on span "Send emails to ihy13 . {tag} @inbox.testmail.app" at bounding box center [766, 268] width 239 height 15
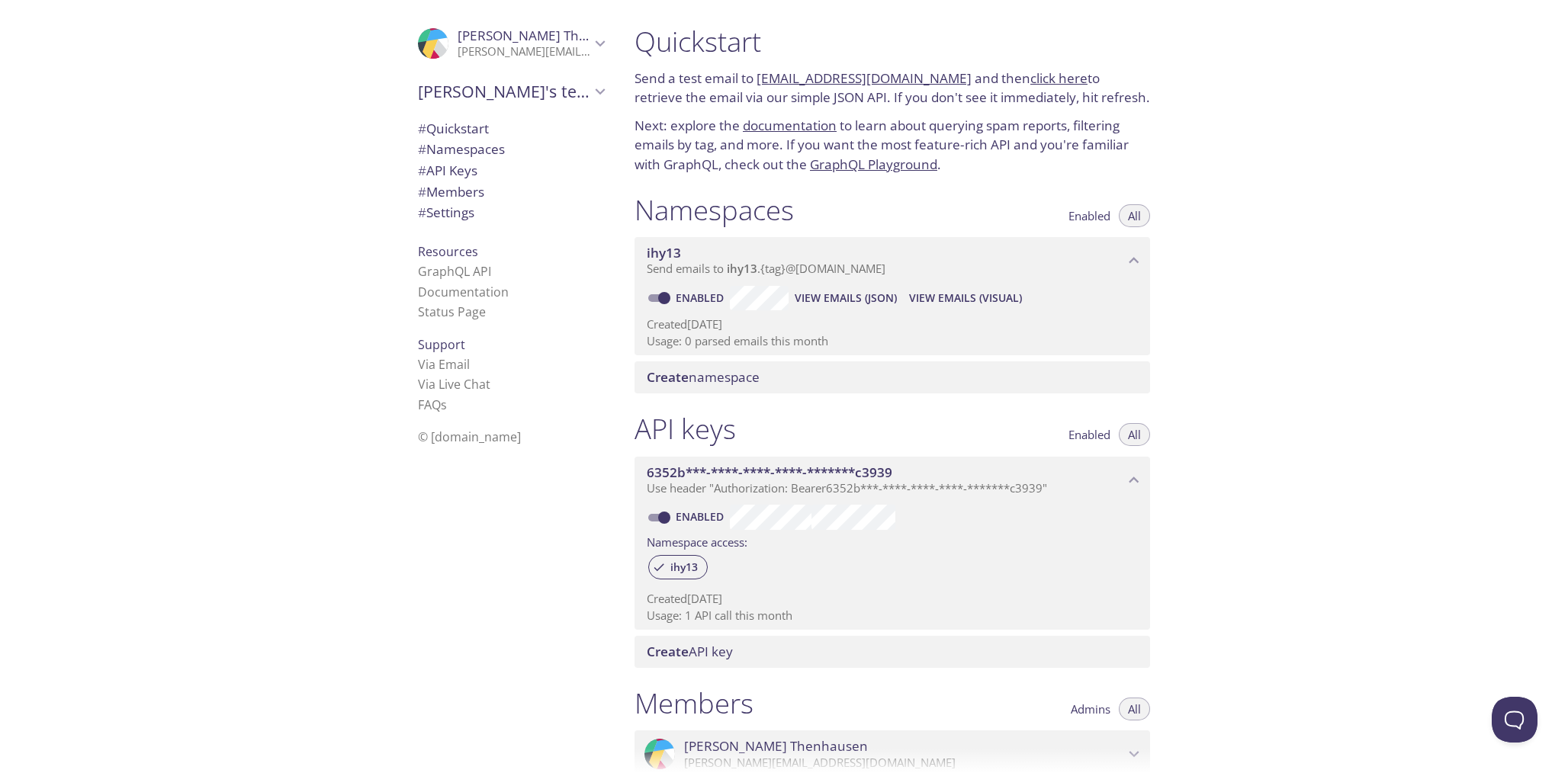
click at [948, 302] on span "View Emails (Visual)" at bounding box center [966, 298] width 113 height 18
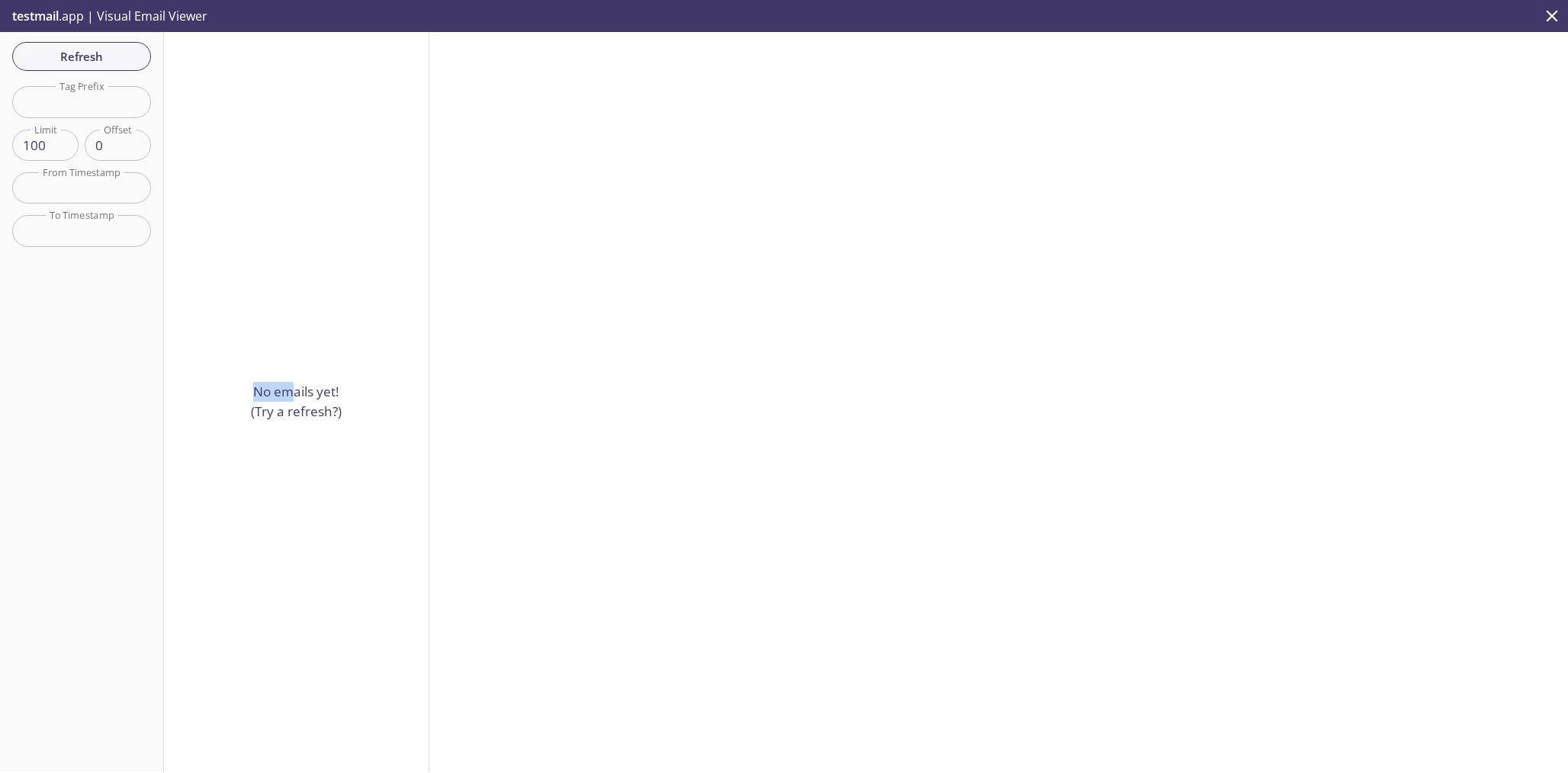
drag, startPoint x: 289, startPoint y: 389, endPoint x: 266, endPoint y: 328, distance: 65.2
click at [274, 345] on div "No emails yet! (Try a refresh?)" at bounding box center [296, 402] width 265 height 740
click at [92, 106] on input "text" at bounding box center [82, 102] width 138 height 32
click at [90, 148] on input "0" at bounding box center [118, 145] width 66 height 32
click at [83, 175] on input "text" at bounding box center [82, 188] width 138 height 32
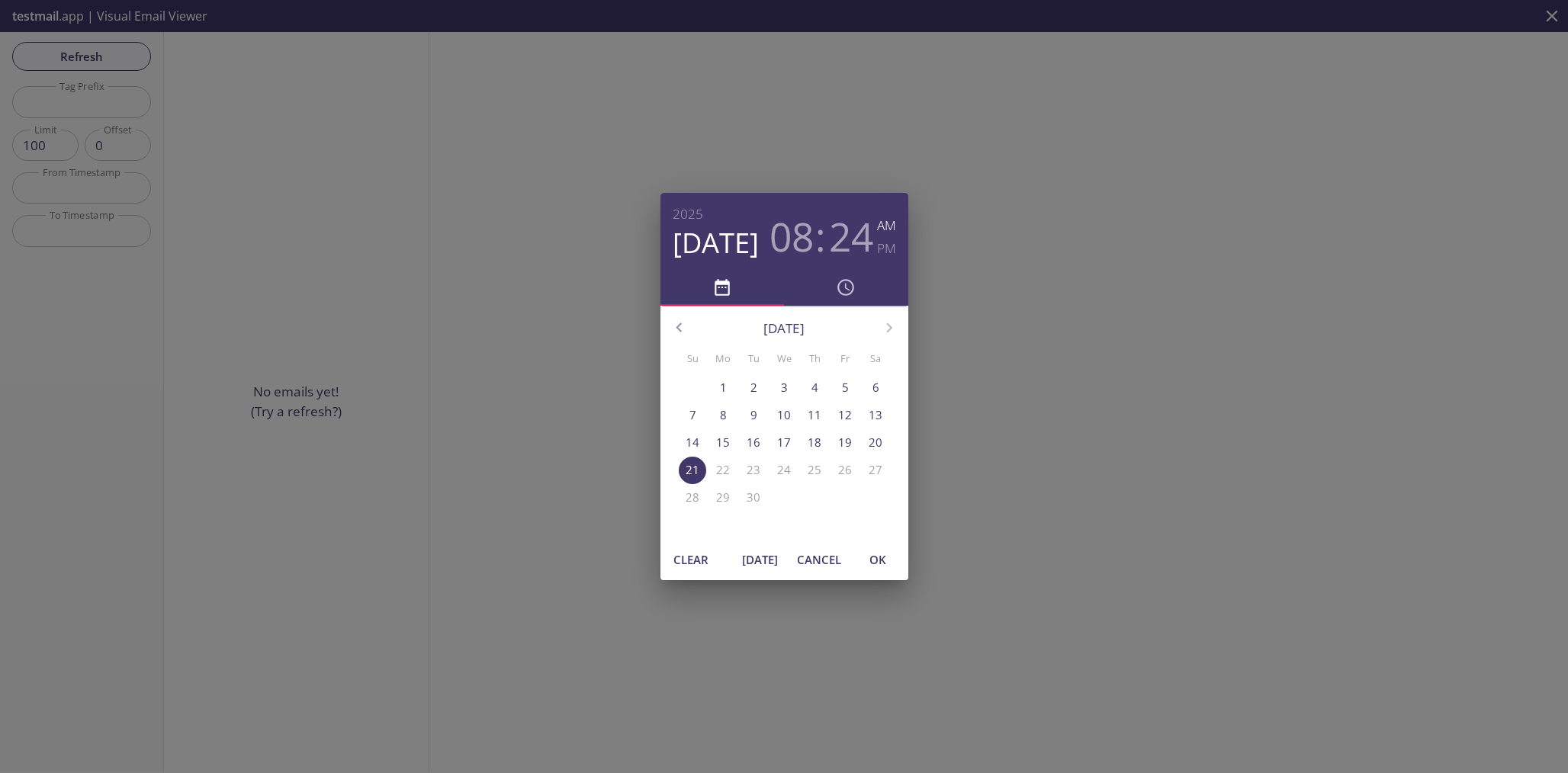
click at [345, 177] on div "2025 Sep 21 08 : 24 AM PM September 2025 Su Mo Tu We Th Fr Sa 31 1 2 3 4 5 6 7 …" at bounding box center [784, 386] width 1568 height 773
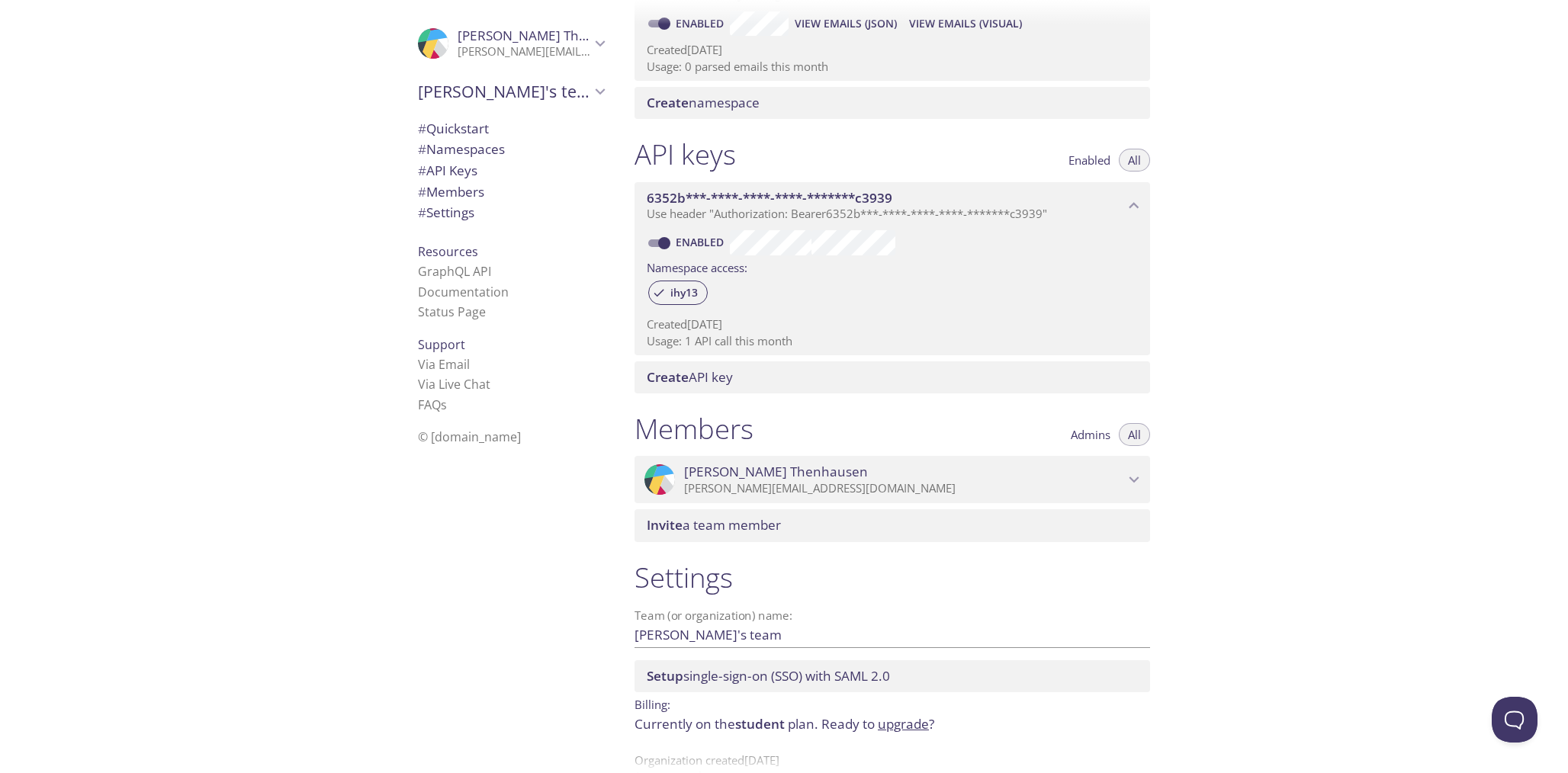
scroll to position [311, 0]
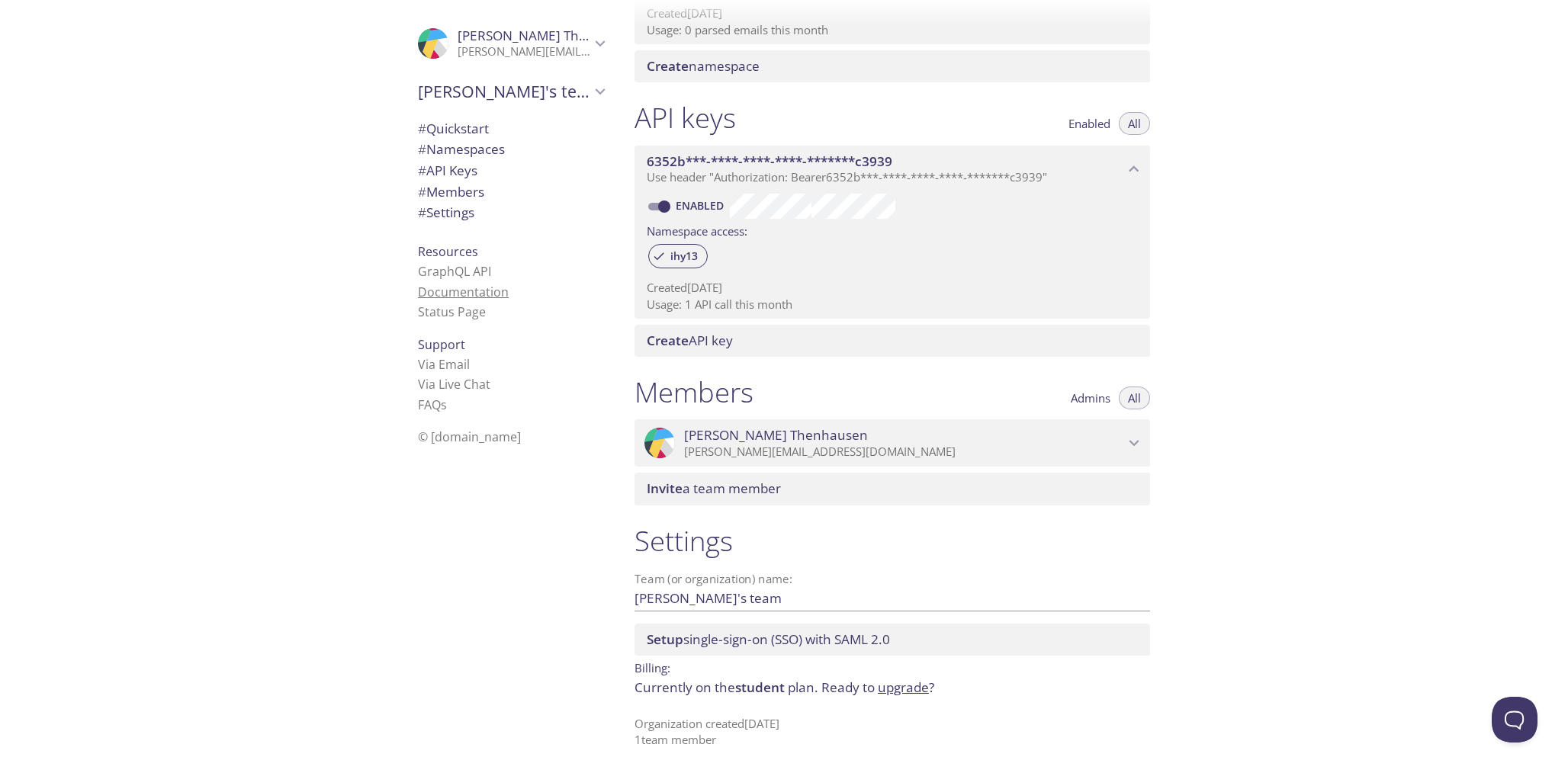
click at [434, 287] on link "Documentation" at bounding box center [463, 292] width 91 height 17
